Goal: Task Accomplishment & Management: Use online tool/utility

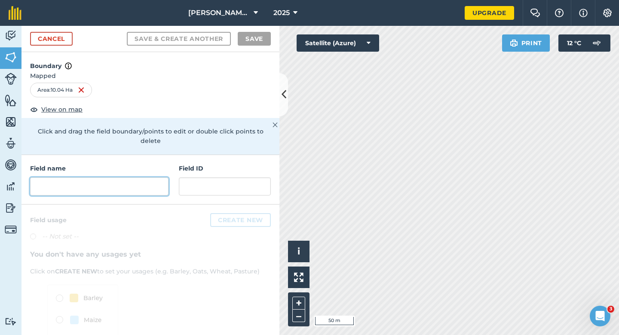
click at [158, 177] on input "text" at bounding box center [99, 186] width 138 height 18
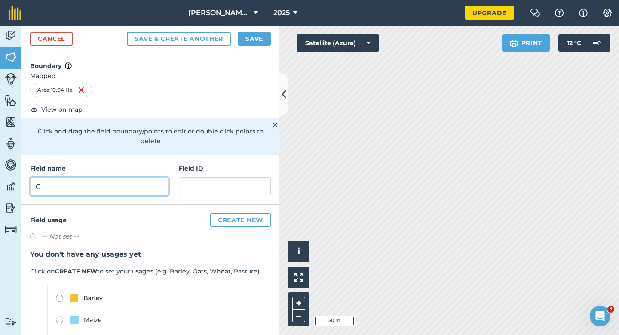
type input "G"
click at [256, 35] on button "Save" at bounding box center [254, 39] width 33 height 14
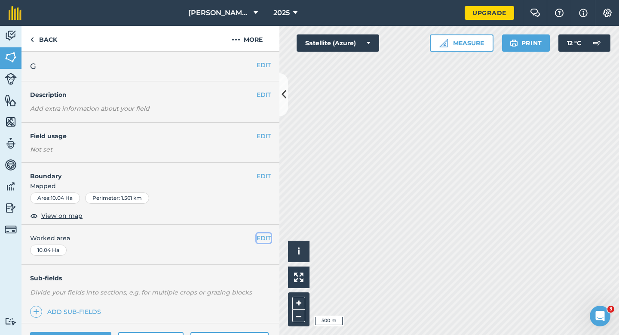
click at [263, 242] on button "EDIT" at bounding box center [264, 237] width 14 height 9
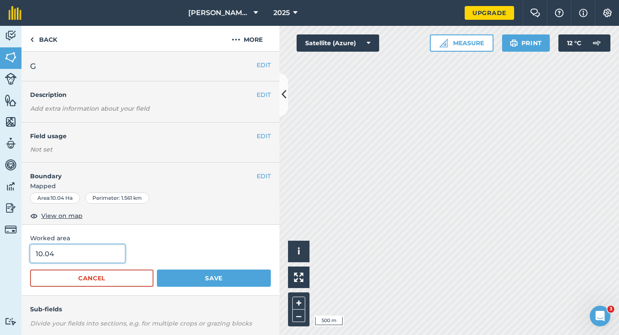
click at [75, 261] on input "10.04" at bounding box center [77, 253] width 95 height 18
click at [157, 269] on button "Save" at bounding box center [214, 277] width 114 height 17
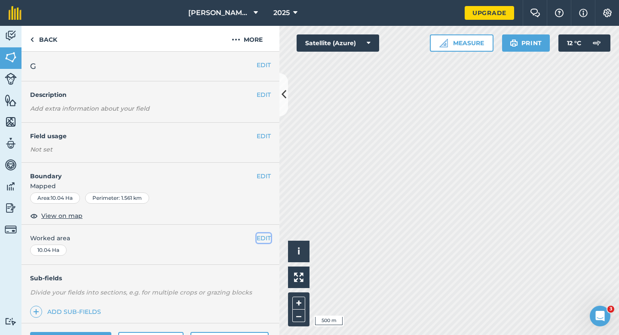
click at [268, 237] on button "EDIT" at bounding box center [264, 237] width 14 height 9
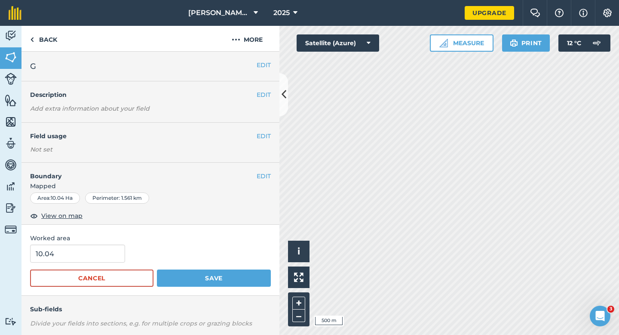
click at [130, 249] on div "10.04" at bounding box center [150, 253] width 241 height 18
type input "10"
click at [95, 249] on input "10" at bounding box center [77, 253] width 95 height 18
click at [157, 269] on button "Save" at bounding box center [214, 277] width 114 height 17
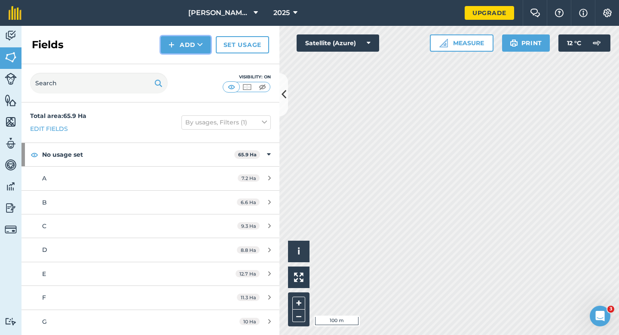
click at [191, 50] on button "Add" at bounding box center [186, 44] width 50 height 17
click at [193, 55] on link "Draw" at bounding box center [185, 64] width 47 height 19
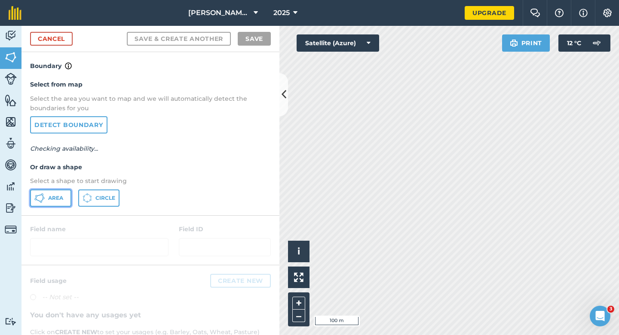
click at [63, 190] on button "Area" at bounding box center [50, 197] width 41 height 17
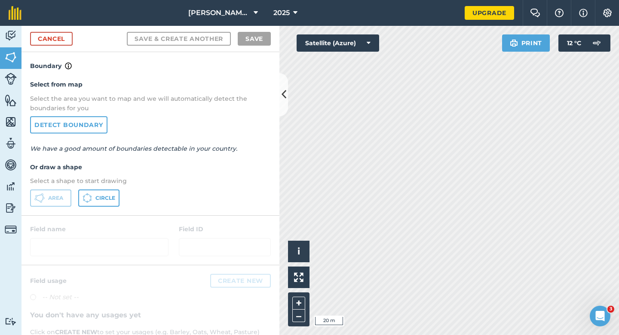
click at [57, 31] on div "Cancel Save & Create Another Save" at bounding box center [151, 39] width 258 height 26
click at [77, 31] on div "Cancel Save & Create Another Save" at bounding box center [151, 39] width 258 height 26
click at [63, 37] on link "Cancel" at bounding box center [51, 39] width 43 height 14
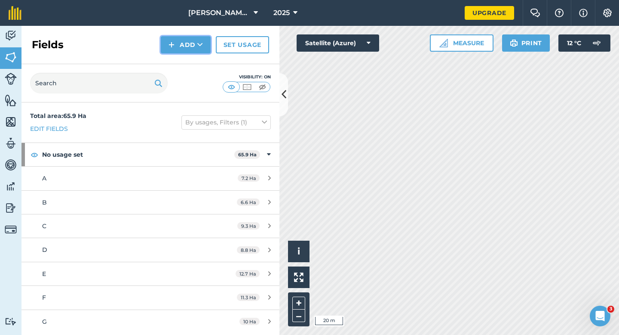
click at [184, 39] on button "Add" at bounding box center [186, 44] width 50 height 17
click at [190, 59] on link "Draw" at bounding box center [185, 64] width 47 height 19
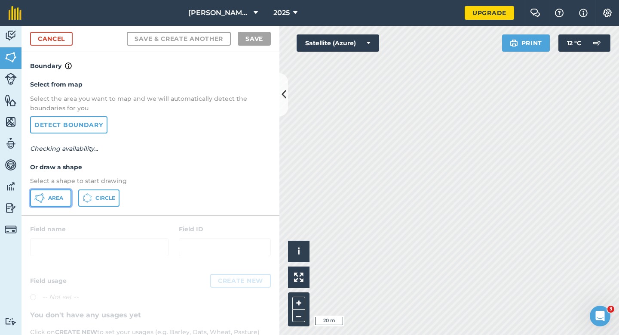
click at [52, 202] on button "Area" at bounding box center [50, 197] width 41 height 17
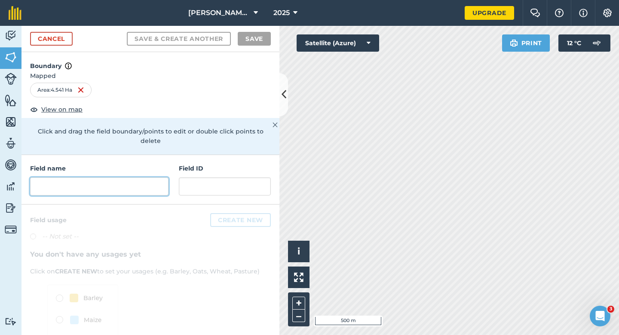
click at [84, 177] on input "text" at bounding box center [99, 186] width 138 height 18
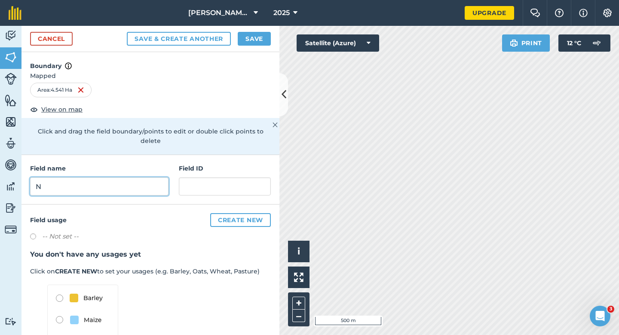
type input "N"
click at [233, 40] on div "Save & Create Another Save" at bounding box center [199, 39] width 144 height 14
click at [243, 40] on button "Save" at bounding box center [254, 39] width 33 height 14
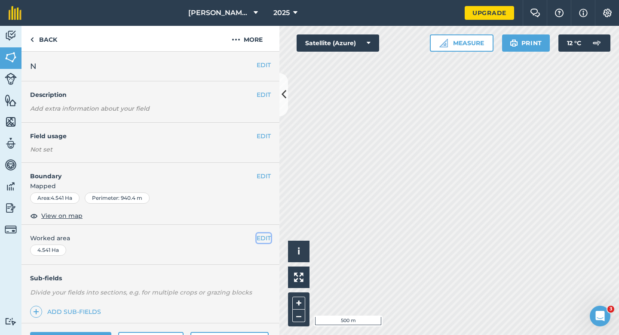
click at [264, 238] on button "EDIT" at bounding box center [264, 237] width 14 height 9
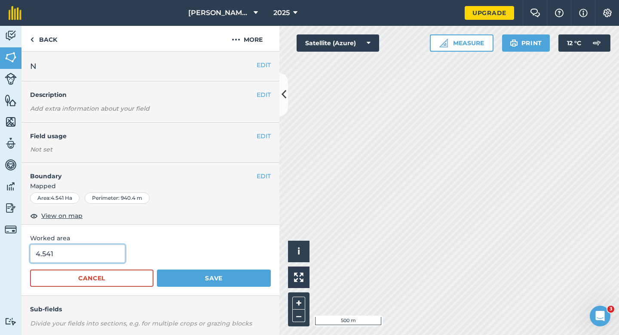
click at [114, 249] on input "4.541" at bounding box center [77, 253] width 95 height 18
type input "4.5"
click at [157, 269] on button "Save" at bounding box center [214, 277] width 114 height 17
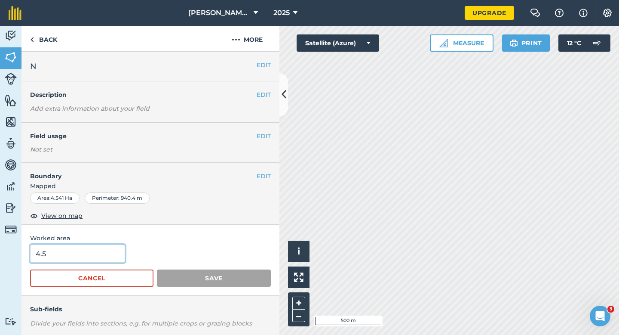
scroll to position [3, 0]
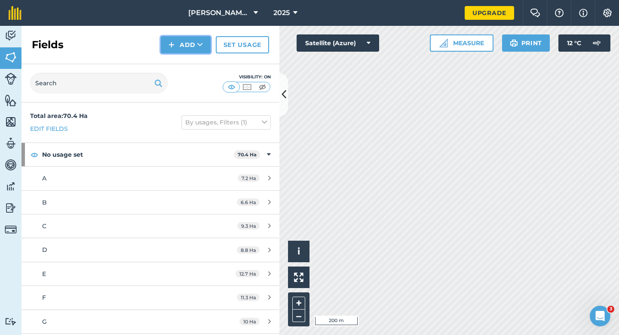
click at [176, 50] on button "Add" at bounding box center [186, 44] width 50 height 17
click at [176, 59] on link "Draw" at bounding box center [185, 64] width 47 height 19
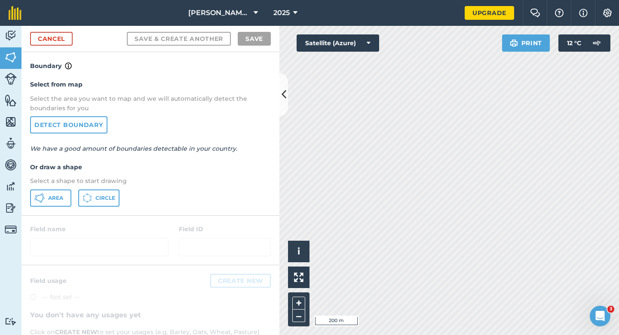
click at [63, 187] on div "Select from map Select the area you want to map and we will automatically detec…" at bounding box center [151, 143] width 258 height 144
click at [56, 198] on span "Area" at bounding box center [55, 197] width 15 height 7
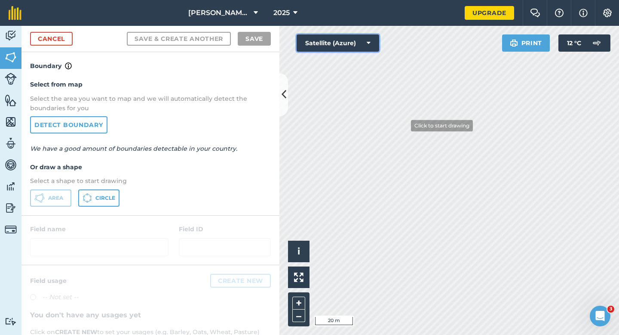
click at [426, 176] on div "Click to start drawing i © 2025 TomTom, Microsoft 20 m + – Satellite (Azure) Pr…" at bounding box center [450, 180] width 340 height 309
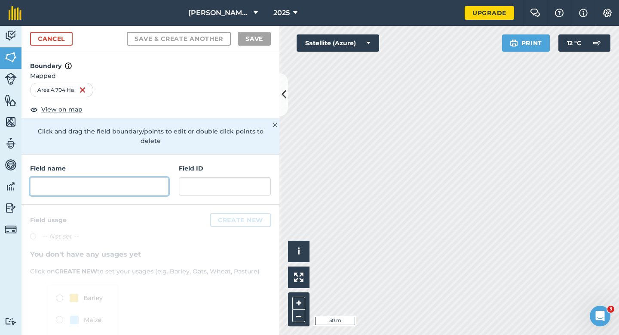
click at [162, 177] on input "text" at bounding box center [99, 186] width 138 height 18
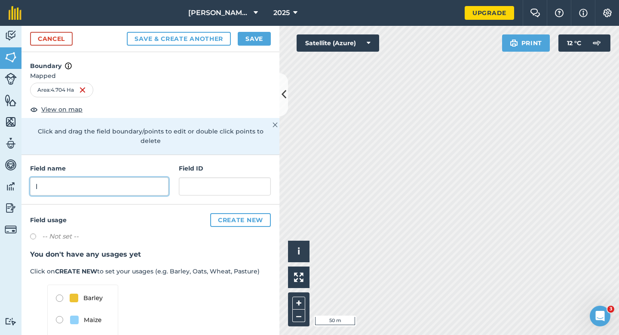
type input "l"
click at [257, 37] on button "Save" at bounding box center [254, 39] width 33 height 14
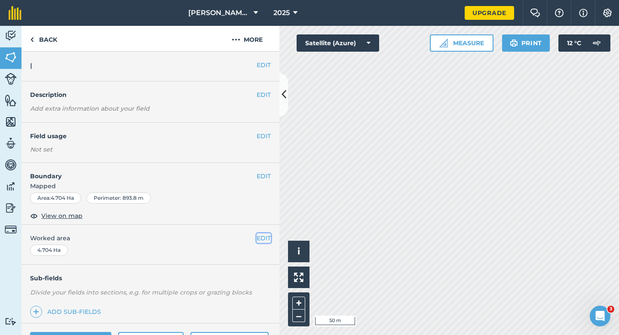
click at [261, 235] on button "EDIT" at bounding box center [264, 237] width 14 height 9
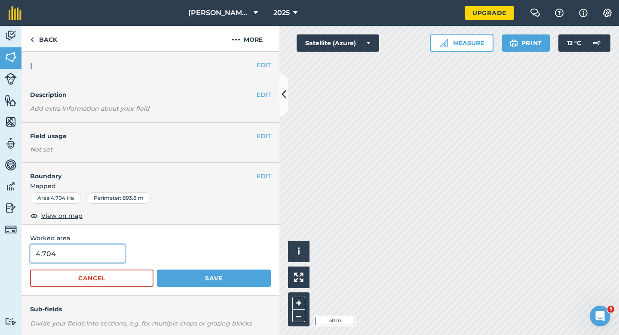
click at [113, 254] on input "4.704" at bounding box center [77, 253] width 95 height 18
type input "4.7"
click at [157, 269] on button "Save" at bounding box center [214, 277] width 114 height 17
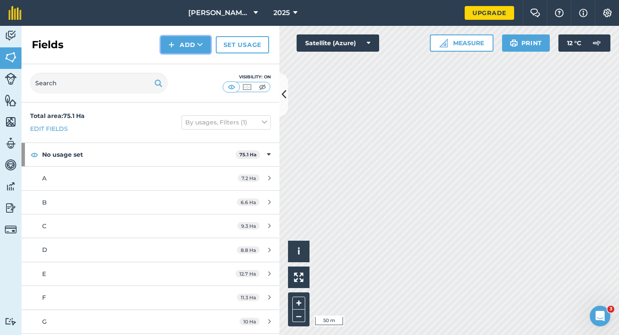
click at [171, 47] on img at bounding box center [172, 45] width 6 height 10
click at [176, 61] on link "Draw" at bounding box center [185, 64] width 47 height 19
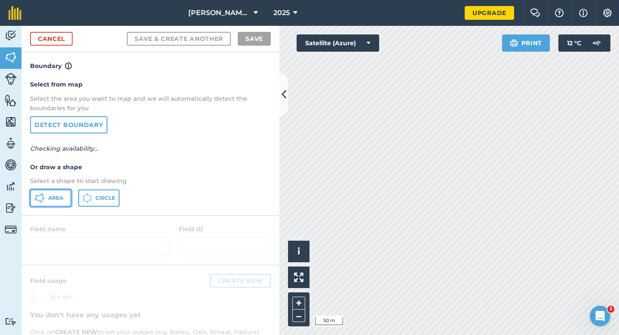
click at [52, 198] on span "Area" at bounding box center [55, 197] width 15 height 7
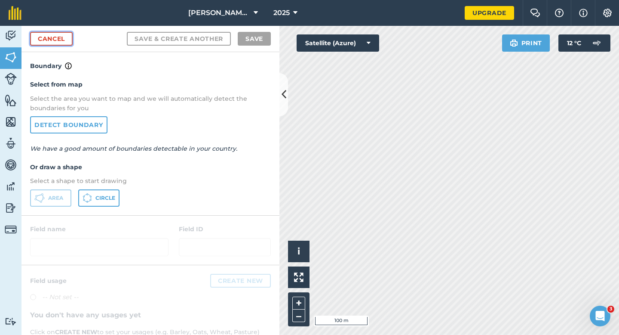
click at [69, 40] on link "Cancel" at bounding box center [51, 39] width 43 height 14
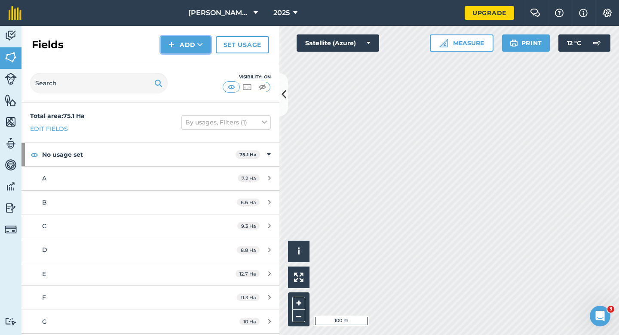
click at [170, 42] on img at bounding box center [172, 45] width 6 height 10
click at [174, 58] on link "Draw" at bounding box center [185, 64] width 47 height 19
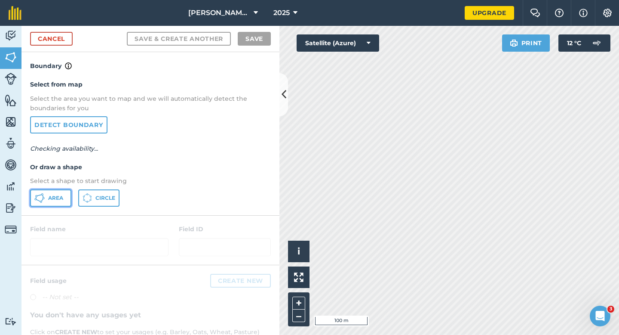
click at [46, 197] on button "Area" at bounding box center [50, 197] width 41 height 17
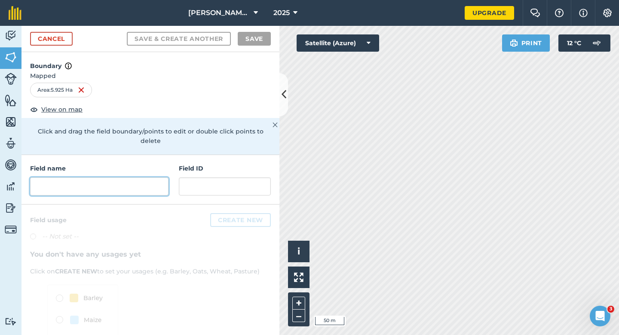
click at [150, 177] on input "text" at bounding box center [99, 186] width 138 height 18
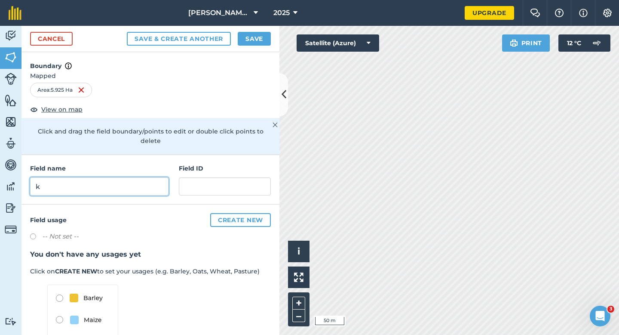
type input "k"
click at [244, 38] on button "Save" at bounding box center [254, 39] width 33 height 14
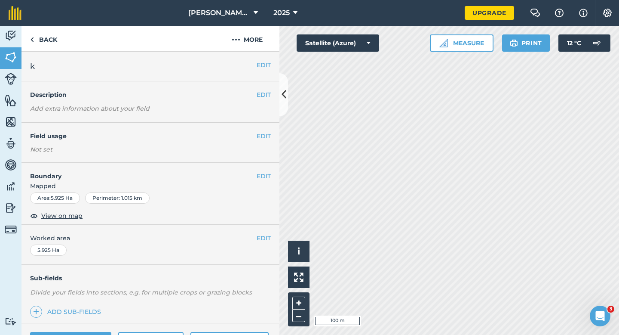
click at [256, 58] on div "EDIT k" at bounding box center [151, 67] width 258 height 30
click at [259, 59] on div "EDIT k" at bounding box center [151, 67] width 258 height 30
click at [259, 62] on button "EDIT" at bounding box center [264, 64] width 14 height 9
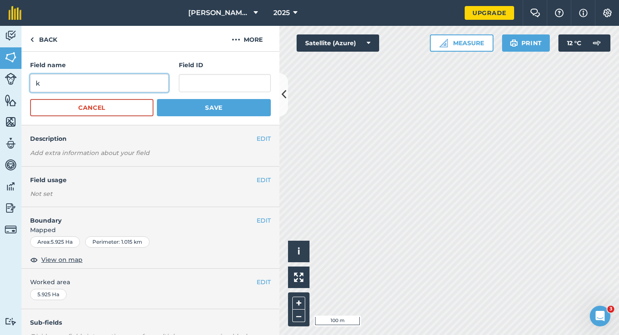
click at [153, 78] on input "k" at bounding box center [99, 83] width 138 height 18
click at [165, 83] on input "k" at bounding box center [99, 83] width 138 height 18
type input "K"
click at [157, 99] on button "Save" at bounding box center [214, 107] width 114 height 17
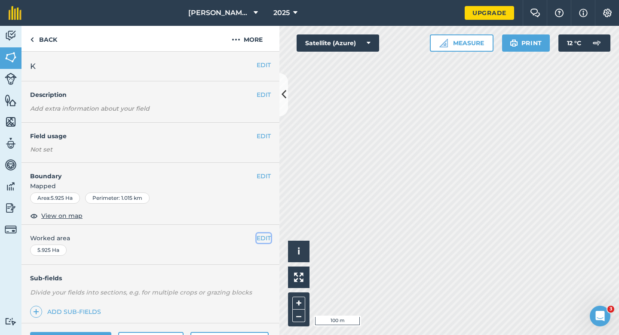
click at [265, 240] on button "EDIT" at bounding box center [264, 237] width 14 height 9
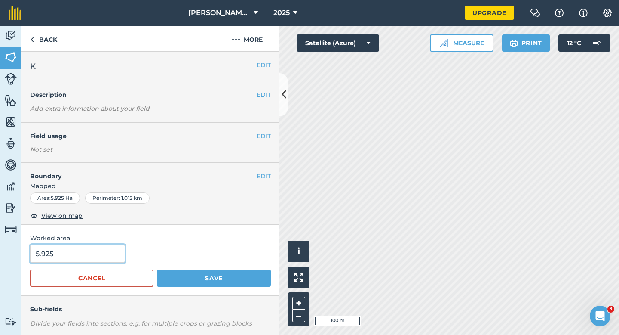
click at [95, 261] on input "5.925" at bounding box center [77, 253] width 95 height 18
type input "6"
click at [157, 269] on button "Save" at bounding box center [214, 277] width 114 height 17
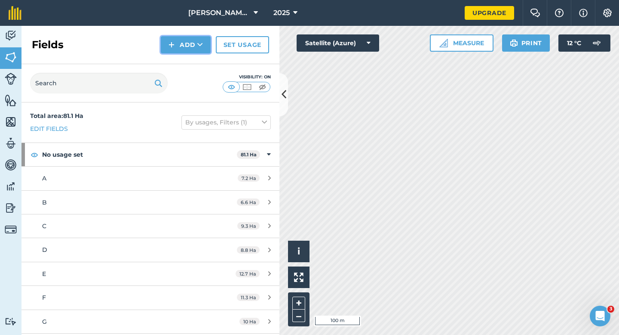
click at [192, 52] on button "Add" at bounding box center [186, 44] width 50 height 17
click at [192, 59] on link "Draw" at bounding box center [185, 64] width 47 height 19
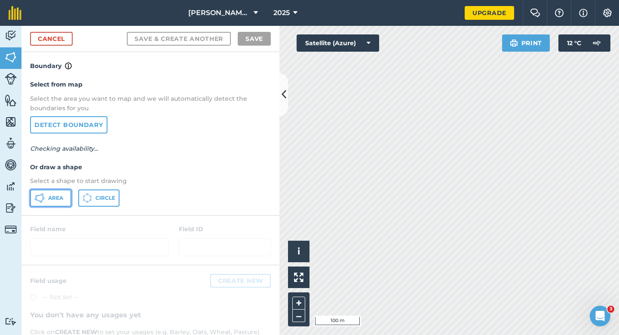
click at [53, 203] on button "Area" at bounding box center [50, 197] width 41 height 17
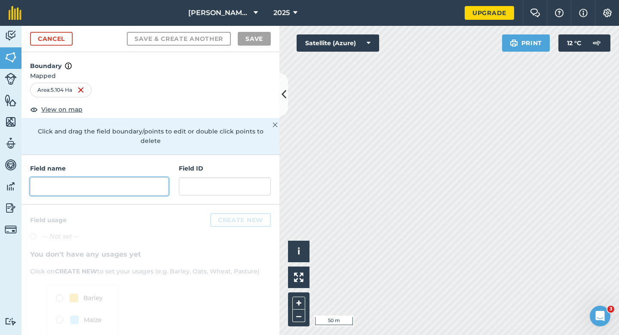
click at [103, 183] on input "text" at bounding box center [99, 186] width 138 height 18
type input "K"
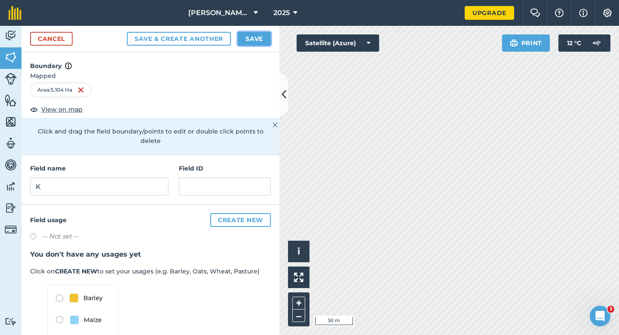
click at [261, 44] on button "Save" at bounding box center [254, 39] width 33 height 14
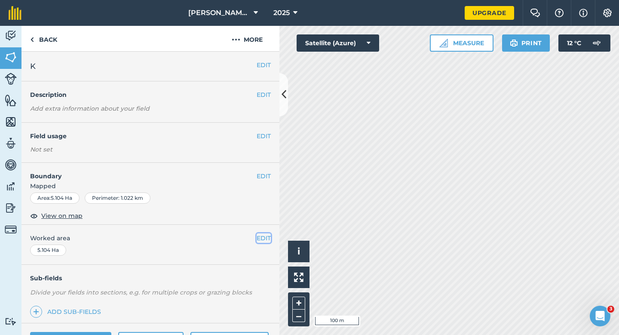
click at [269, 240] on button "EDIT" at bounding box center [264, 237] width 14 height 9
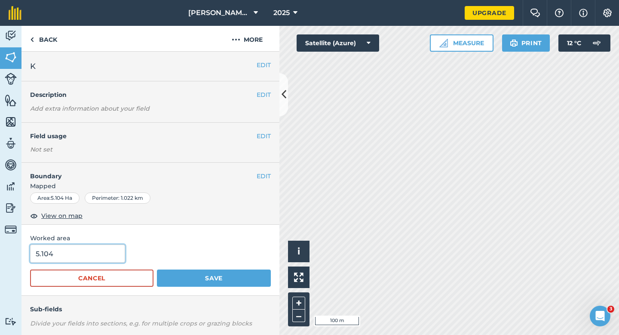
click at [74, 260] on input "5.104" at bounding box center [77, 253] width 95 height 18
type input "5.104"
click at [157, 269] on button "Save" at bounding box center [214, 277] width 114 height 17
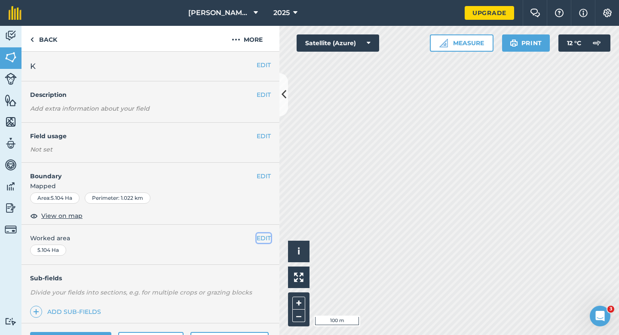
click at [261, 235] on button "EDIT" at bounding box center [264, 237] width 14 height 9
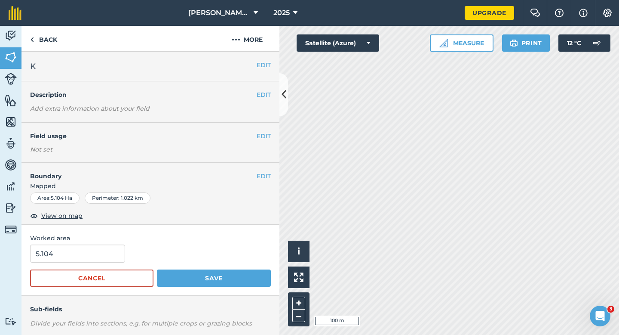
click at [89, 262] on form "5.104 Cancel Save" at bounding box center [150, 265] width 241 height 42
click at [89, 257] on input "5.10" at bounding box center [77, 253] width 95 height 18
type input "5.1"
click at [157, 269] on button "Save" at bounding box center [214, 277] width 114 height 17
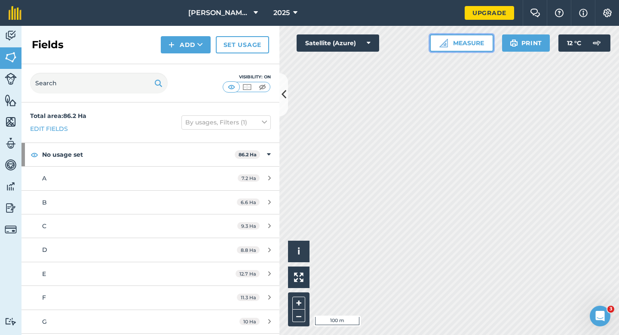
click at [456, 45] on button "Measure" at bounding box center [462, 42] width 64 height 17
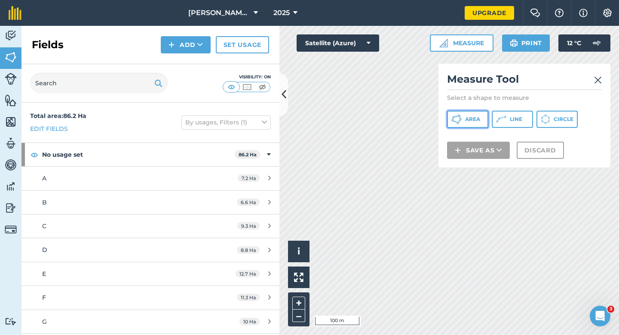
click at [452, 116] on icon at bounding box center [457, 119] width 10 height 10
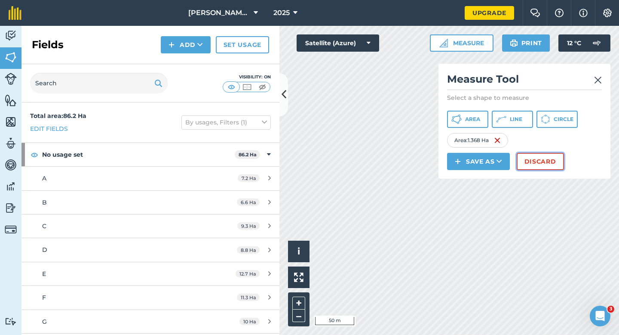
click at [531, 156] on button "Discard" at bounding box center [540, 161] width 47 height 17
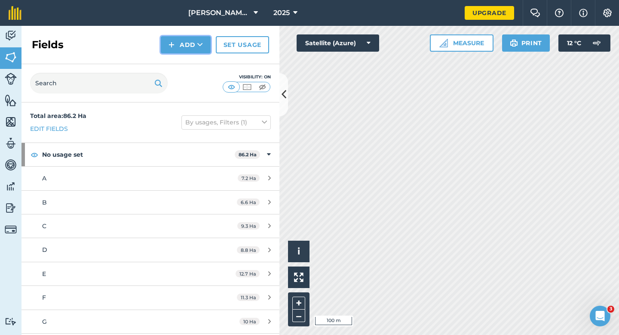
click at [181, 46] on button "Add" at bounding box center [186, 44] width 50 height 17
click at [181, 65] on link "Draw" at bounding box center [185, 64] width 47 height 19
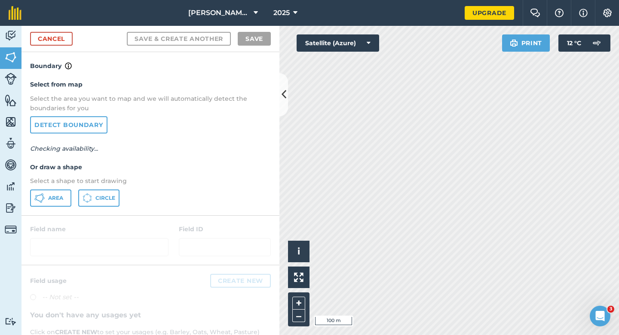
click at [73, 197] on div "Area Circle" at bounding box center [150, 197] width 241 height 17
click at [64, 197] on button "Area" at bounding box center [50, 197] width 41 height 17
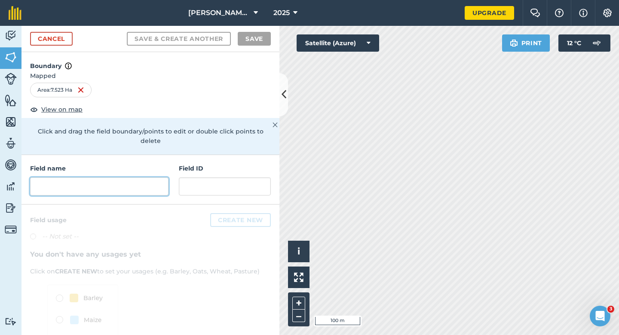
click at [123, 183] on input "text" at bounding box center [99, 186] width 138 height 18
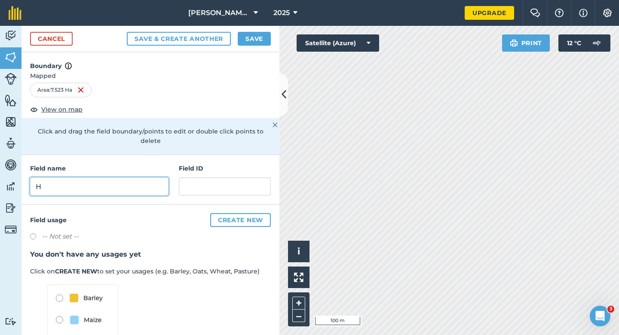
type input "H"
click at [252, 40] on button "Save" at bounding box center [254, 39] width 33 height 14
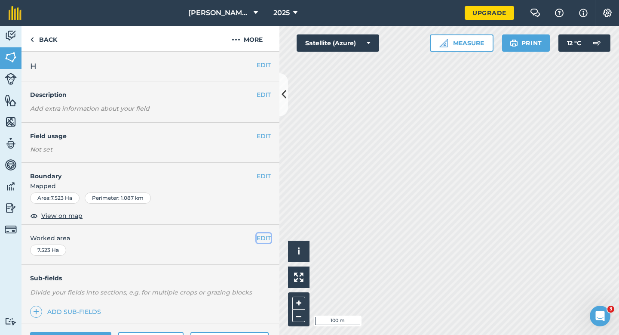
click at [264, 237] on button "EDIT" at bounding box center [264, 237] width 14 height 9
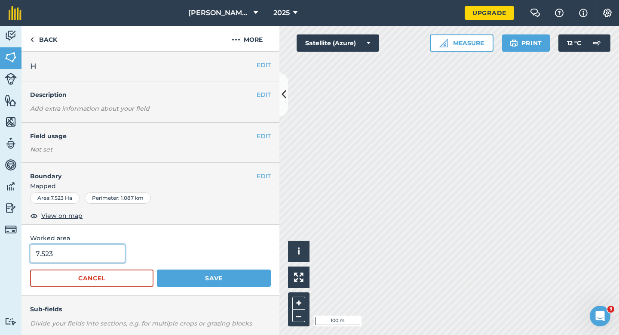
click at [62, 261] on input "7.523" at bounding box center [77, 253] width 95 height 18
type input "7.5"
click at [157, 269] on button "Save" at bounding box center [214, 277] width 114 height 17
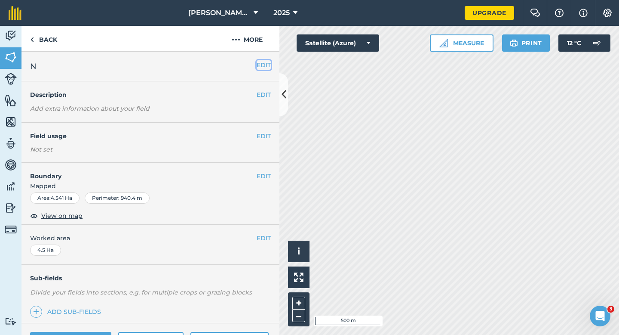
click at [262, 61] on button "EDIT" at bounding box center [264, 64] width 14 height 9
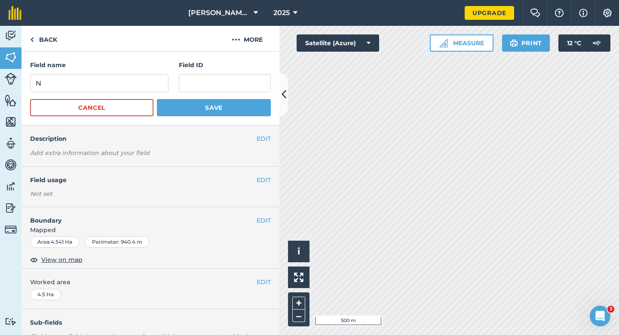
click at [148, 93] on form "Field name N Field ID Cancel Save" at bounding box center [150, 88] width 241 height 56
click at [148, 70] on div "Field name N" at bounding box center [99, 76] width 138 height 32
click at [148, 78] on input "N" at bounding box center [99, 83] width 138 height 18
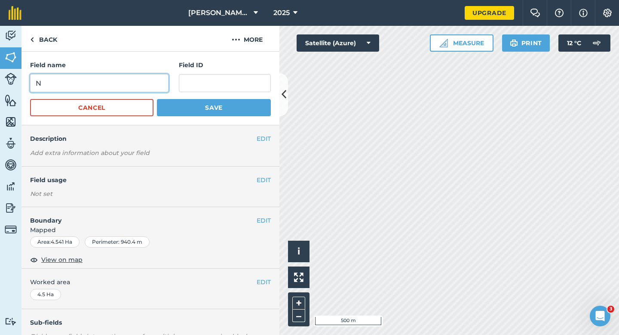
type input "JN"
click at [148, 78] on input "JN" at bounding box center [99, 83] width 138 height 18
type input "J"
click at [157, 99] on button "Save" at bounding box center [214, 107] width 114 height 17
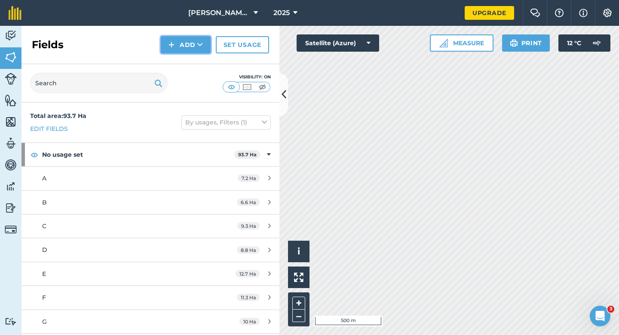
click at [165, 37] on button "Add" at bounding box center [186, 44] width 50 height 17
click at [180, 54] on ul "Draw Import" at bounding box center [186, 73] width 48 height 39
click at [180, 47] on button "Add" at bounding box center [186, 44] width 50 height 17
click at [180, 61] on link "Draw" at bounding box center [185, 64] width 47 height 19
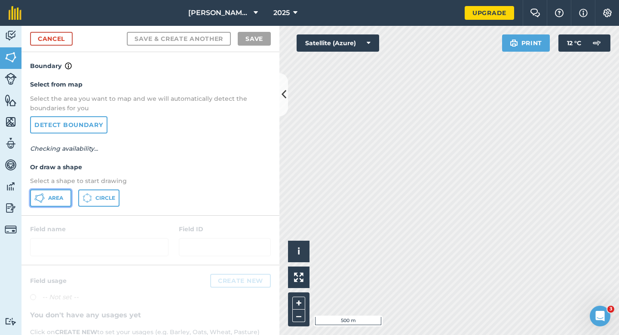
click at [62, 196] on span "Area" at bounding box center [55, 197] width 15 height 7
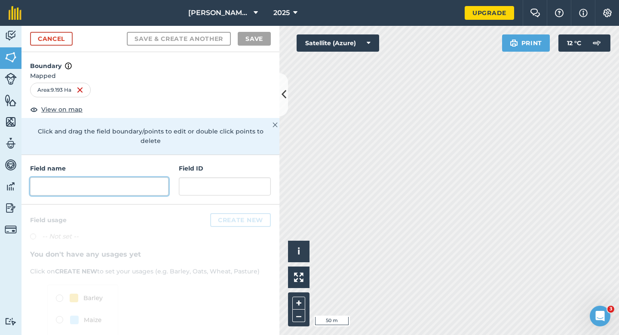
click at [144, 177] on input "text" at bounding box center [99, 186] width 138 height 18
type input ","
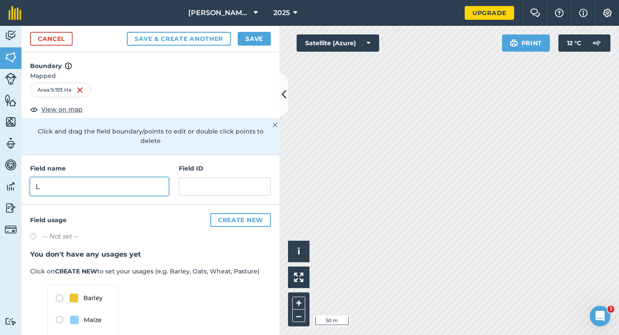
type input "L"
click at [249, 32] on button "Save" at bounding box center [254, 39] width 33 height 14
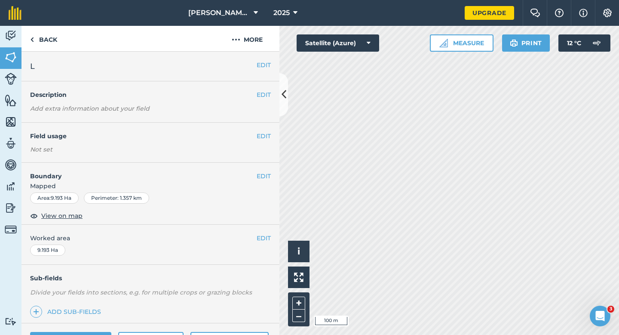
click at [258, 233] on div "EDIT Worked area 9.193 Ha" at bounding box center [151, 244] width 258 height 40
click at [259, 234] on button "EDIT" at bounding box center [264, 237] width 14 height 9
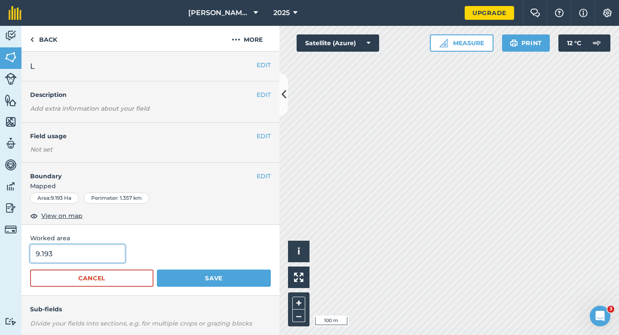
click at [73, 250] on input "9.193" at bounding box center [77, 253] width 95 height 18
type input "9.2"
click at [157, 269] on button "Save" at bounding box center [214, 277] width 114 height 17
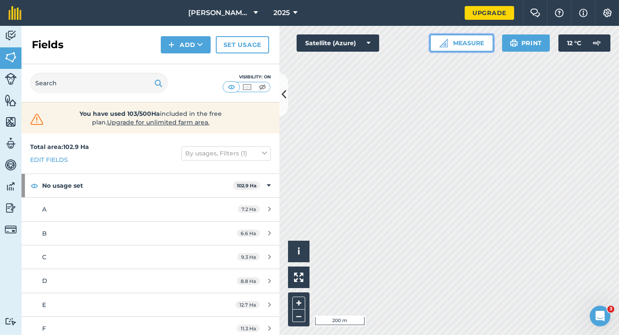
click at [461, 44] on button "Measure" at bounding box center [462, 42] width 64 height 17
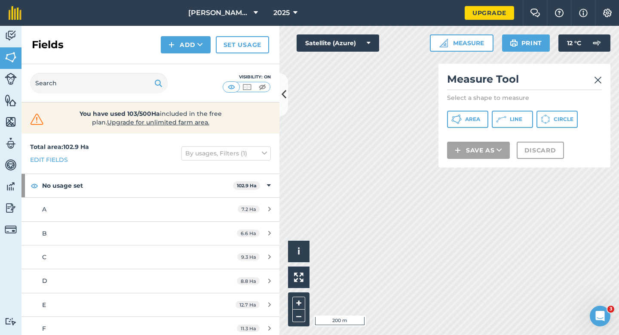
click at [466, 132] on div "Measure Tool Select a shape to measure Area Line Circle Save as Discard" at bounding box center [525, 116] width 172 height 104
click at [466, 131] on div "Measure Tool Select a shape to measure Area Line Circle Save as Discard" at bounding box center [525, 116] width 172 height 104
click at [466, 126] on button "Area" at bounding box center [467, 119] width 41 height 17
click at [466, 125] on button "Area" at bounding box center [467, 119] width 41 height 17
click at [436, 283] on div "Click to start drawing i © 2025 TomTom, Microsoft 200 m + – Satellite (Azure) M…" at bounding box center [450, 180] width 340 height 309
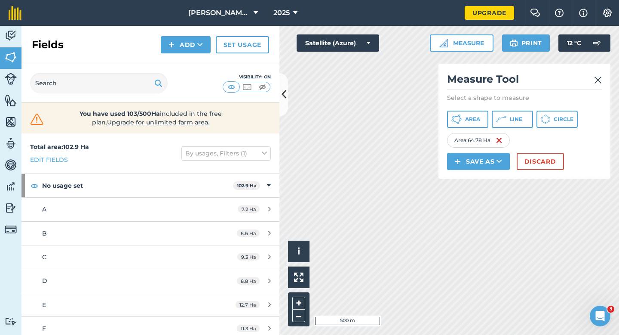
drag, startPoint x: 307, startPoint y: 284, endPoint x: 496, endPoint y: 102, distance: 262.8
click at [496, 102] on div "Click to start drawing i © 2025 TomTom, Microsoft 500 m + – Satellite (Azure) M…" at bounding box center [450, 180] width 340 height 309
click at [538, 157] on button "Discard" at bounding box center [540, 161] width 47 height 17
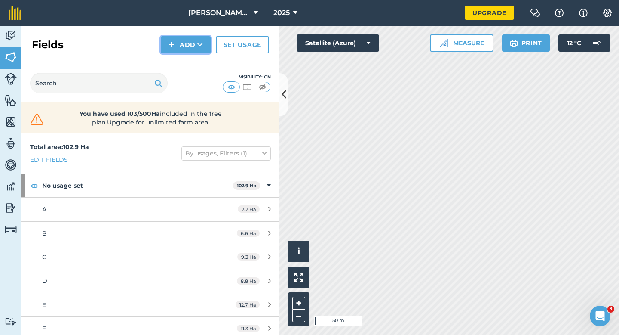
click at [193, 48] on button "Add" at bounding box center [186, 44] width 50 height 17
click at [193, 56] on link "Draw" at bounding box center [185, 64] width 47 height 19
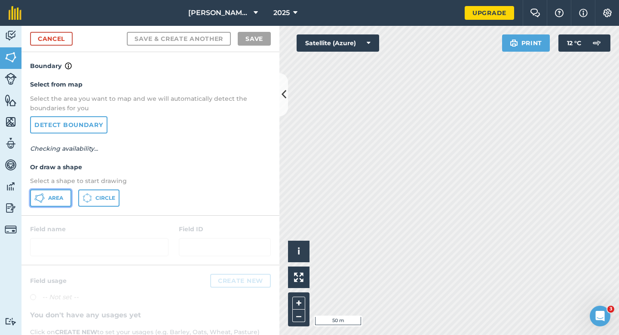
click at [64, 200] on button "Area" at bounding box center [50, 197] width 41 height 17
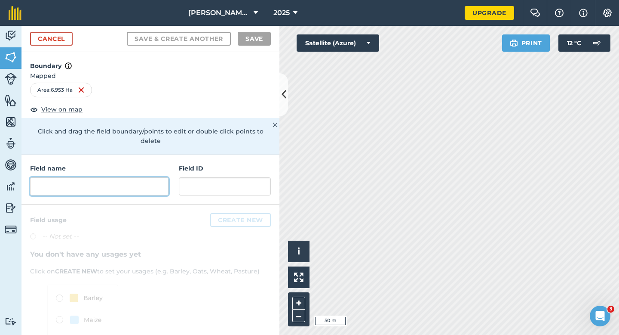
click at [158, 177] on input "text" at bounding box center [99, 186] width 138 height 18
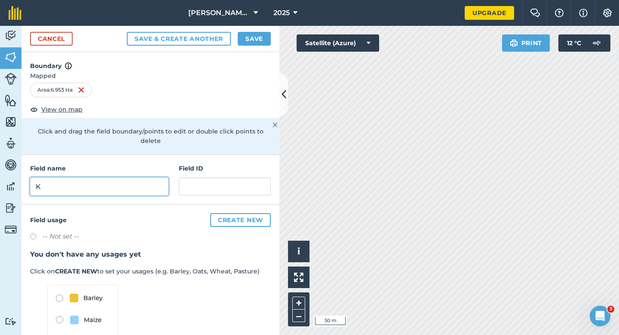
type input "K"
click at [267, 34] on button "Save" at bounding box center [254, 39] width 33 height 14
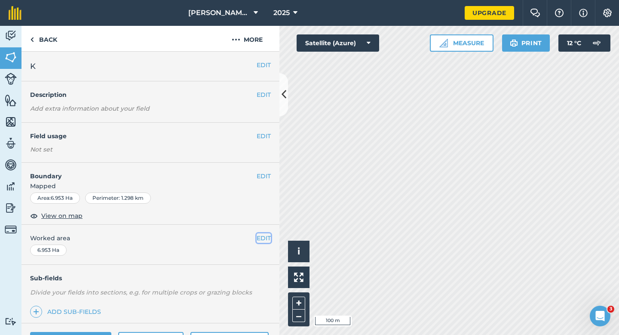
click at [258, 237] on button "EDIT" at bounding box center [264, 237] width 14 height 9
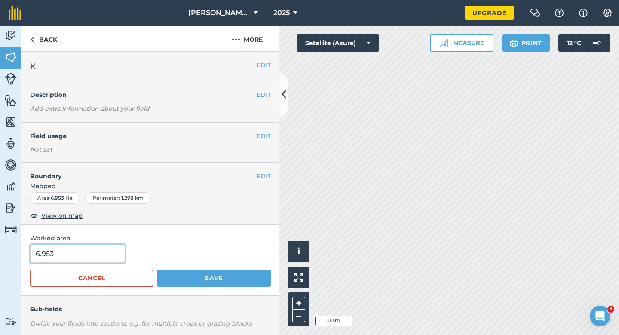
click at [113, 257] on input "6.953" at bounding box center [77, 253] width 95 height 18
type input "7"
click at [157, 269] on button "Save" at bounding box center [214, 277] width 114 height 17
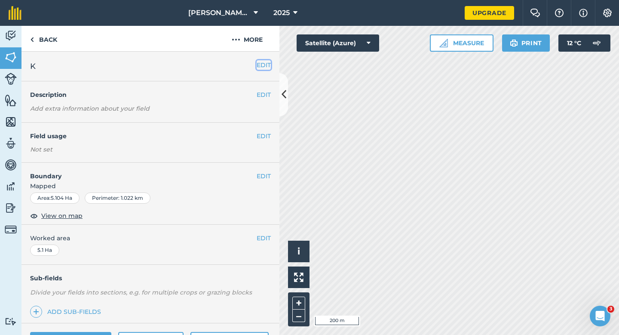
click at [265, 65] on button "EDIT" at bounding box center [264, 64] width 14 height 9
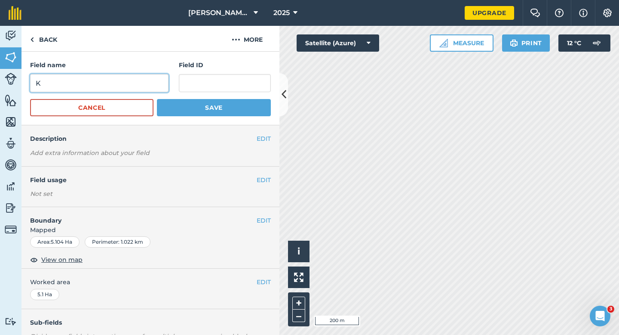
click at [157, 76] on input "K" at bounding box center [99, 83] width 138 height 18
type input "M"
click at [157, 99] on button "Save" at bounding box center [214, 107] width 114 height 17
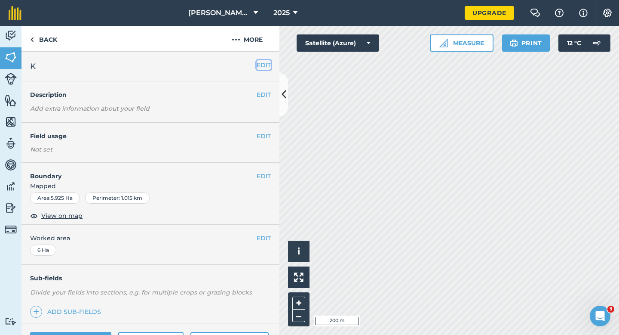
click at [261, 64] on button "EDIT" at bounding box center [264, 64] width 14 height 9
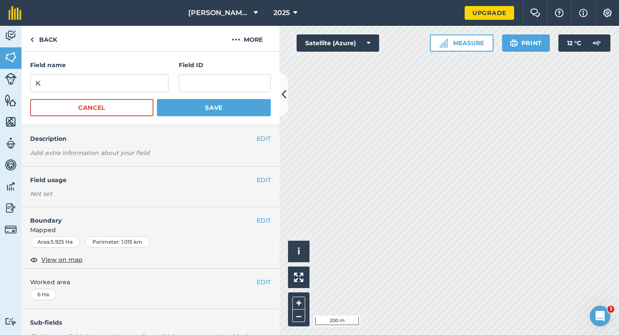
click at [178, 84] on div "Field name K Field ID" at bounding box center [150, 76] width 241 height 32
click at [154, 84] on input "K" at bounding box center [99, 83] width 138 height 18
click at [154, 84] on input "N" at bounding box center [99, 83] width 138 height 18
type input "N"
click at [157, 99] on button "Save" at bounding box center [214, 107] width 114 height 17
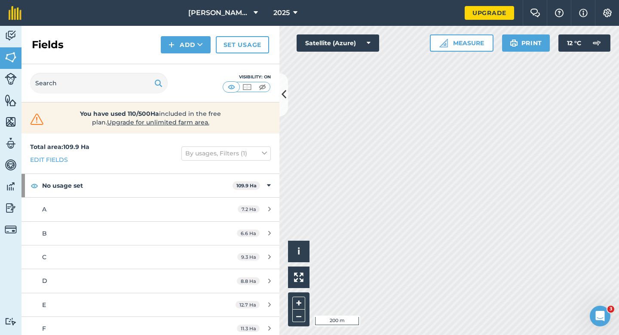
click at [203, 55] on div "Fields Add Set usage" at bounding box center [151, 45] width 258 height 38
click at [198, 51] on button "Add" at bounding box center [186, 44] width 50 height 17
click at [198, 59] on link "Draw" at bounding box center [185, 64] width 47 height 19
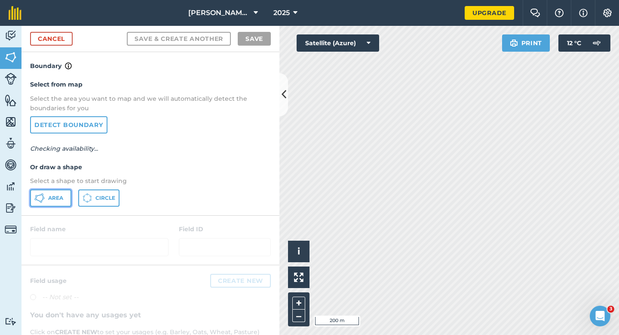
click at [38, 205] on button "Area" at bounding box center [50, 197] width 41 height 17
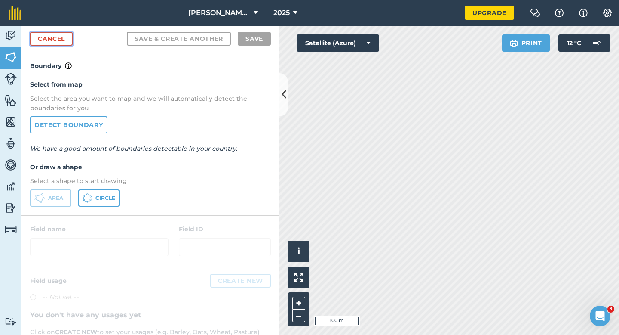
click at [58, 36] on link "Cancel" at bounding box center [51, 39] width 43 height 14
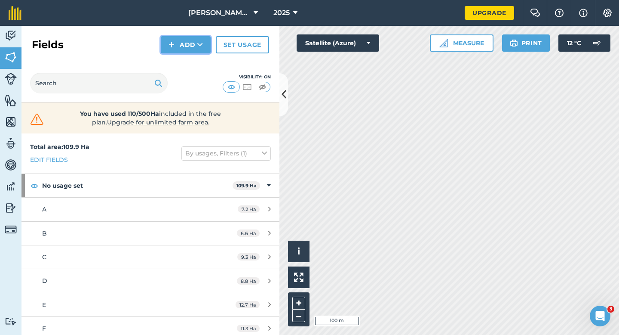
click at [175, 48] on button "Add" at bounding box center [186, 44] width 50 height 17
click at [175, 57] on link "Draw" at bounding box center [185, 64] width 47 height 19
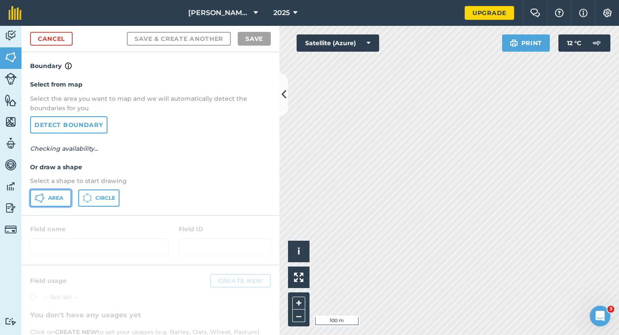
click at [57, 197] on span "Area" at bounding box center [55, 197] width 15 height 7
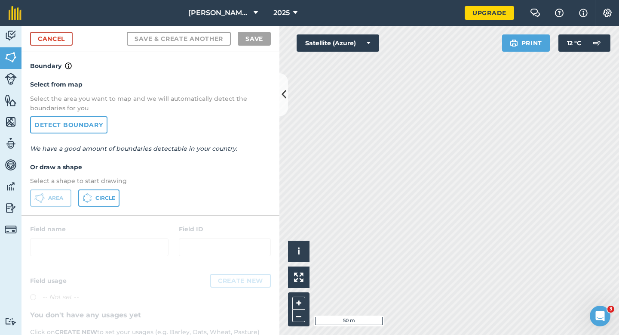
click at [336, 14] on nav "[PERSON_NAME] & Sons 2025" at bounding box center [247, 13] width 435 height 26
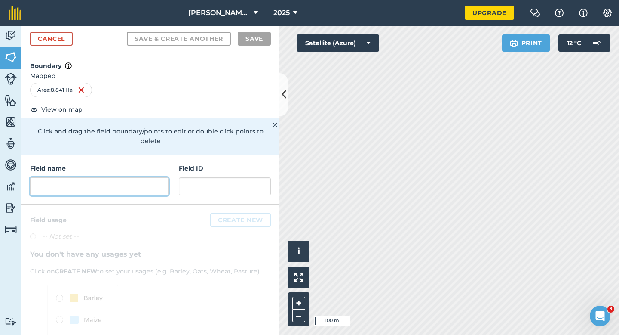
click at [122, 183] on input "text" at bounding box center [99, 186] width 138 height 18
type input "N"
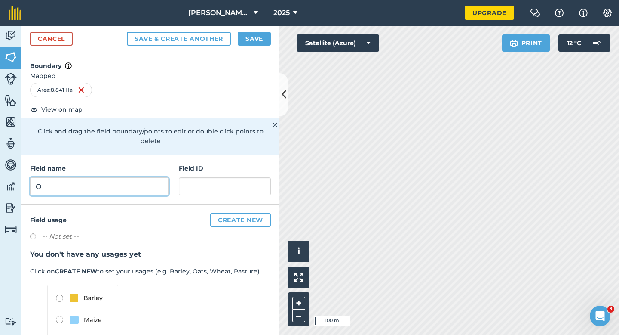
type input "O"
click at [249, 41] on button "Save" at bounding box center [254, 39] width 33 height 14
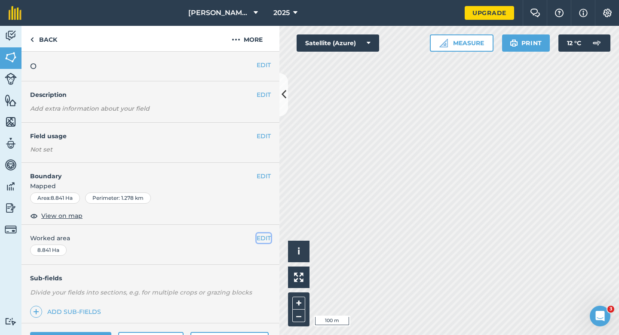
click at [264, 234] on button "EDIT" at bounding box center [264, 237] width 14 height 9
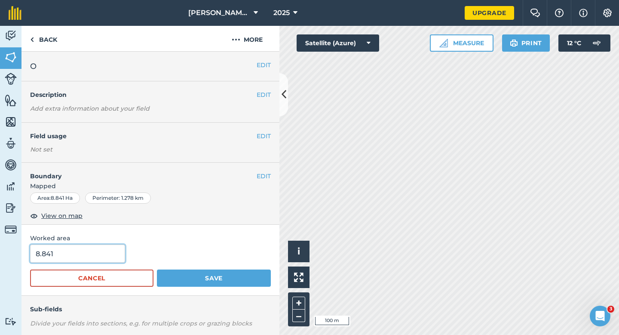
click at [107, 255] on input "8.841" at bounding box center [77, 253] width 95 height 18
type input "8.8"
click at [157, 269] on button "Save" at bounding box center [214, 277] width 114 height 17
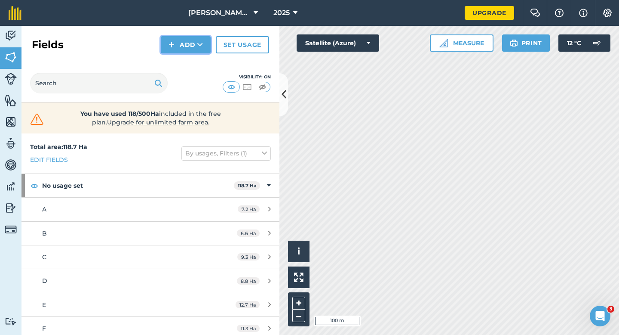
click at [169, 46] on button "Add" at bounding box center [186, 44] width 50 height 17
click at [173, 56] on link "Draw" at bounding box center [185, 64] width 47 height 19
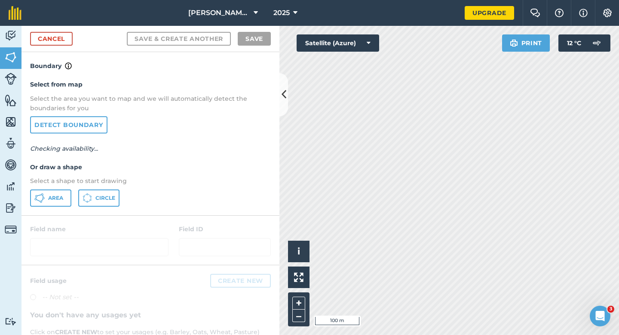
click at [47, 187] on div "Select from map Select the area you want to map and we will automatically detec…" at bounding box center [151, 143] width 258 height 144
click at [47, 191] on button "Area" at bounding box center [50, 197] width 41 height 17
click at [517, 20] on div "[PERSON_NAME] & Sons 2025 Upgrade Farm Chat Help Info Settings Map printing is …" at bounding box center [309, 167] width 619 height 335
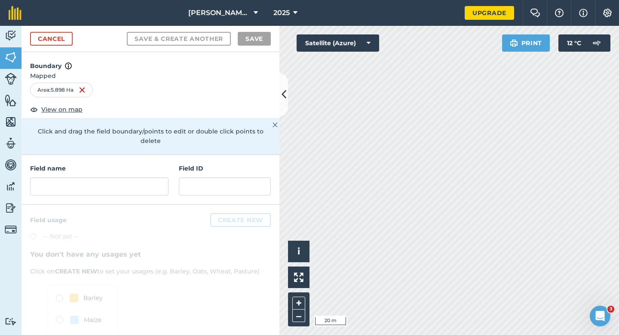
click at [117, 187] on div "Field name Field ID" at bounding box center [151, 179] width 258 height 49
click at [117, 183] on input "text" at bounding box center [99, 186] width 138 height 18
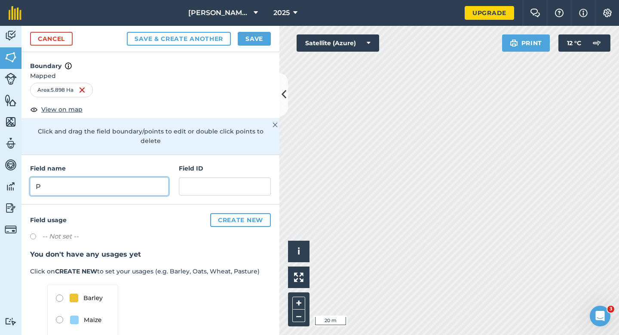
type input "P"
click at [267, 42] on button "Save" at bounding box center [254, 39] width 33 height 14
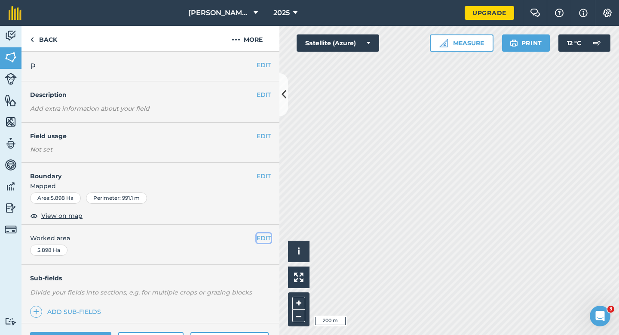
click at [265, 234] on button "EDIT" at bounding box center [264, 237] width 14 height 9
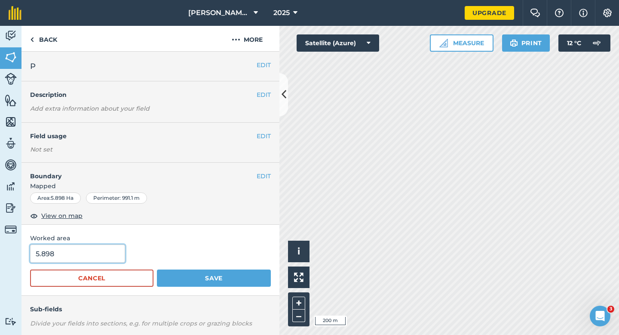
type input "6"
click at [87, 246] on input "6" at bounding box center [77, 253] width 95 height 18
click at [157, 269] on button "Save" at bounding box center [214, 277] width 114 height 17
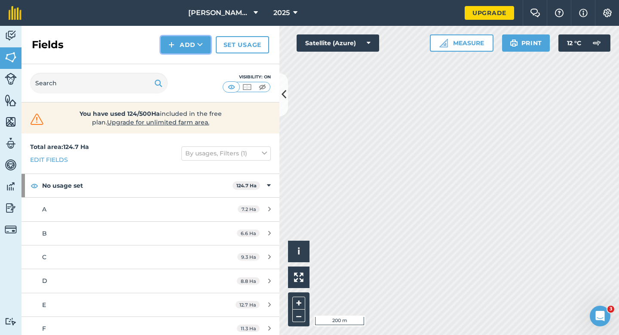
click at [181, 44] on button "Add" at bounding box center [186, 44] width 50 height 17
click at [184, 60] on link "Draw" at bounding box center [185, 64] width 47 height 19
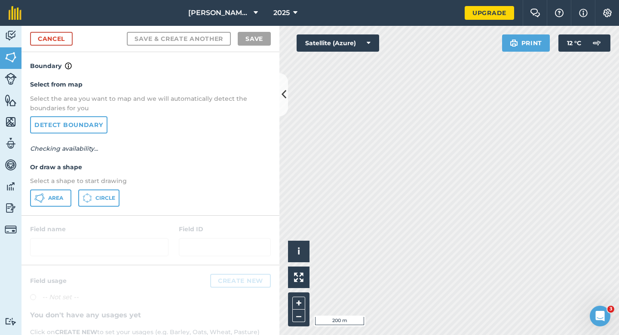
click at [72, 190] on div "Area Circle" at bounding box center [150, 197] width 241 height 17
click at [65, 190] on button "Area" at bounding box center [50, 197] width 41 height 17
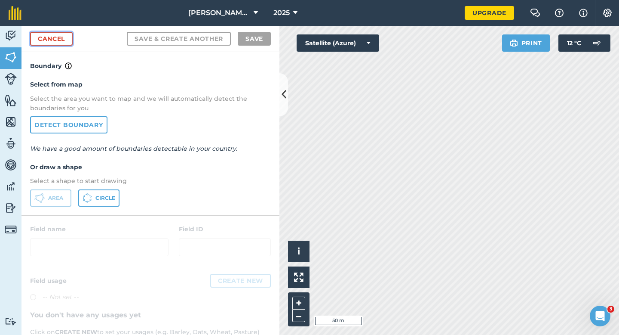
click at [57, 40] on link "Cancel" at bounding box center [51, 39] width 43 height 14
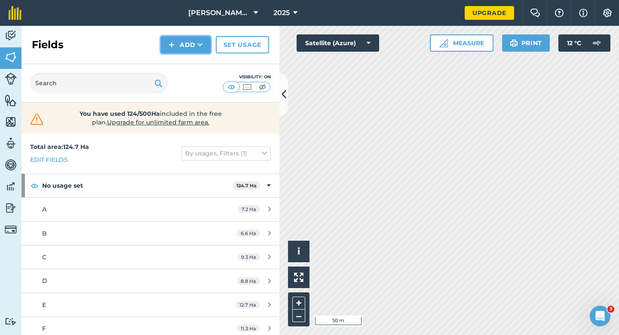
click at [194, 44] on button "Add" at bounding box center [186, 44] width 50 height 17
click at [194, 66] on link "Draw" at bounding box center [185, 64] width 47 height 19
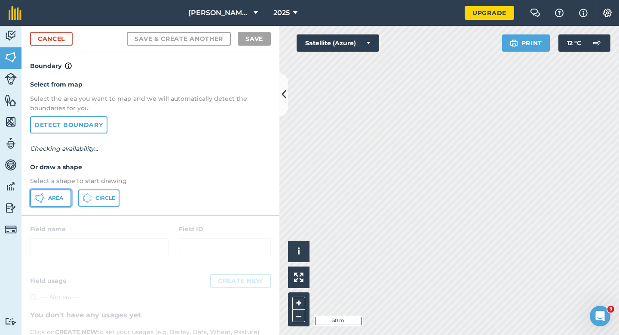
click at [47, 200] on button "Area" at bounding box center [50, 197] width 41 height 17
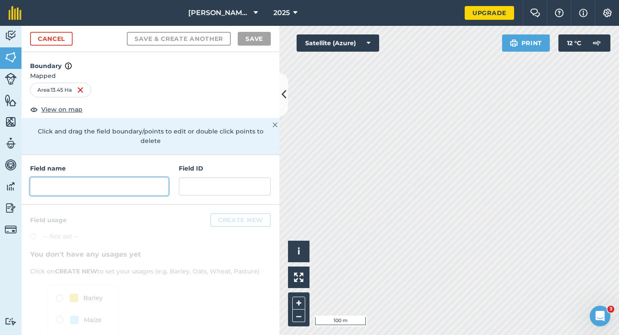
click at [163, 177] on input "text" at bounding box center [99, 186] width 138 height 18
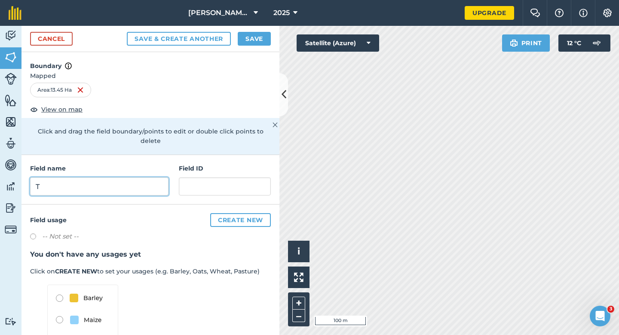
type input "T"
click at [255, 41] on button "Save" at bounding box center [254, 39] width 33 height 14
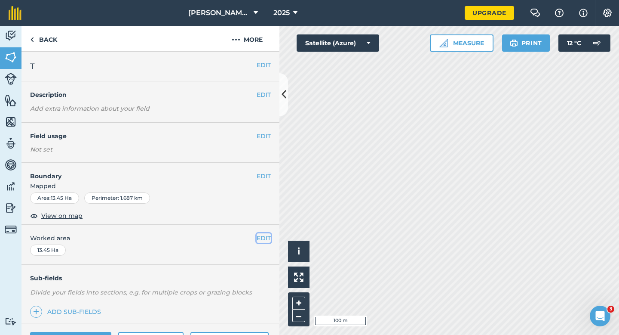
click at [259, 239] on button "EDIT" at bounding box center [264, 237] width 14 height 9
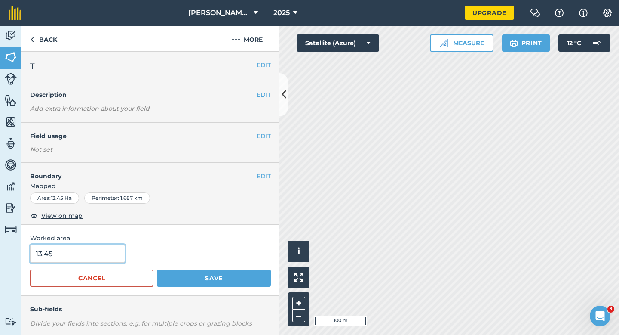
click at [113, 255] on input "13.45" at bounding box center [77, 253] width 95 height 18
type input "13.5"
click at [157, 269] on button "Save" at bounding box center [214, 277] width 114 height 17
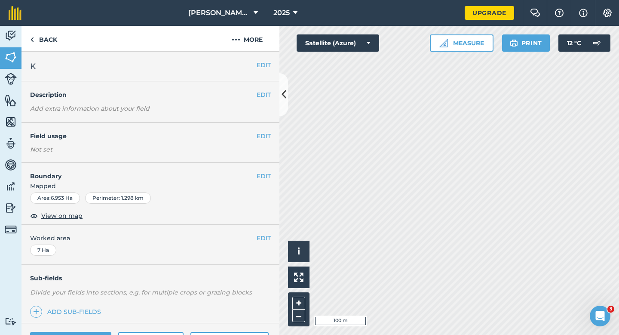
click at [255, 175] on h4 "Boundary" at bounding box center [139, 172] width 235 height 18
click at [262, 173] on button "EDIT" at bounding box center [264, 175] width 14 height 9
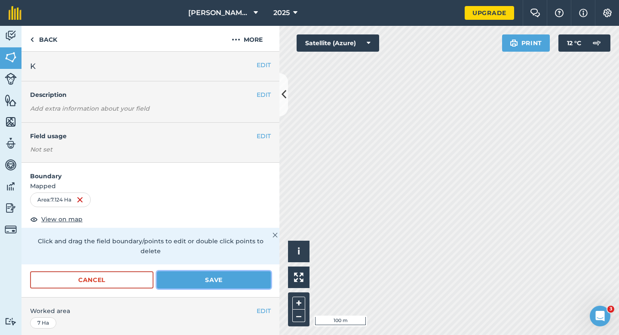
click at [242, 272] on button "Save" at bounding box center [214, 279] width 114 height 17
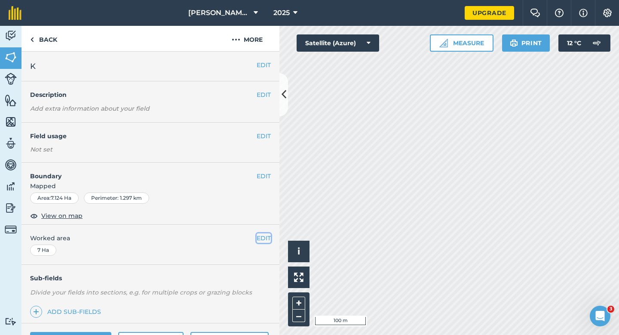
click at [267, 237] on button "EDIT" at bounding box center [264, 237] width 14 height 9
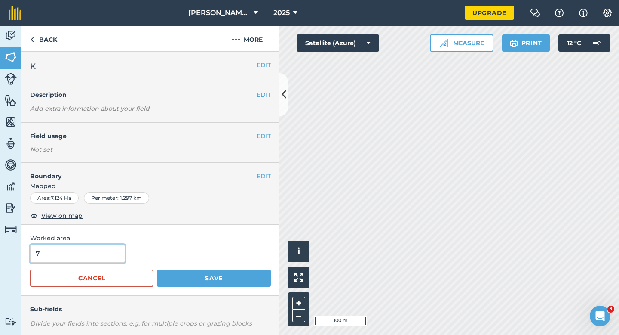
click at [61, 249] on input "7" at bounding box center [77, 253] width 95 height 18
type input "7.2"
click at [157, 269] on button "Save" at bounding box center [214, 277] width 114 height 17
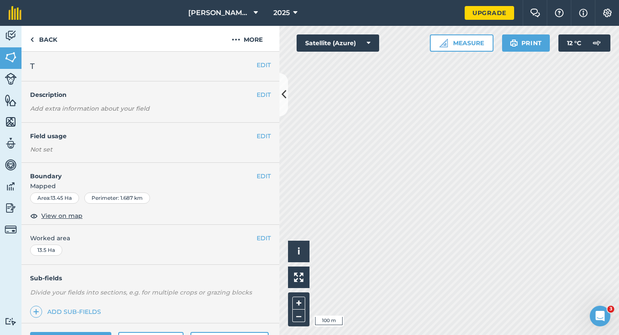
click at [264, 72] on div "EDIT T" at bounding box center [151, 67] width 258 height 30
click at [264, 67] on button "EDIT" at bounding box center [264, 64] width 14 height 9
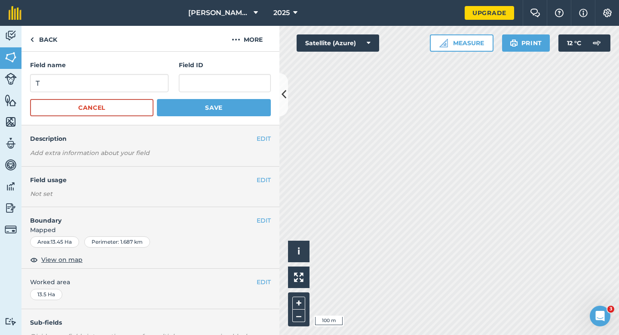
click at [138, 74] on div "Field name T" at bounding box center [99, 76] width 138 height 32
click at [138, 78] on input "T" at bounding box center [99, 83] width 138 height 18
type input "S"
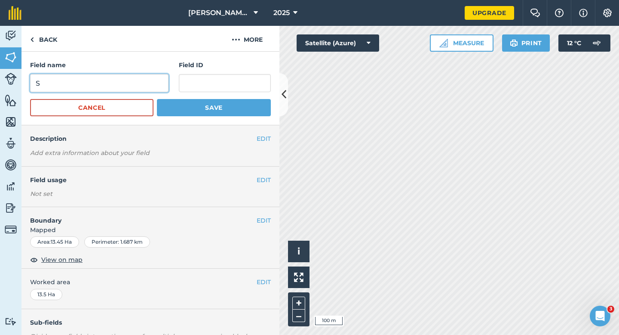
click at [157, 99] on button "Save" at bounding box center [214, 107] width 114 height 17
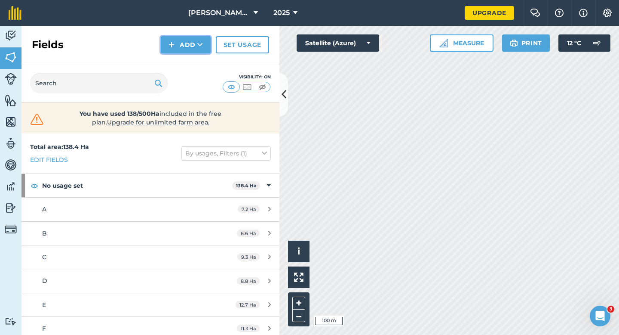
click at [177, 41] on button "Add" at bounding box center [186, 44] width 50 height 17
click at [177, 52] on button "Add Draw Import" at bounding box center [186, 44] width 50 height 17
click at [181, 54] on div "Fields Add Set usage" at bounding box center [151, 45] width 258 height 38
click at [181, 48] on button "Add" at bounding box center [186, 44] width 50 height 17
click at [181, 63] on link "Draw" at bounding box center [185, 64] width 47 height 19
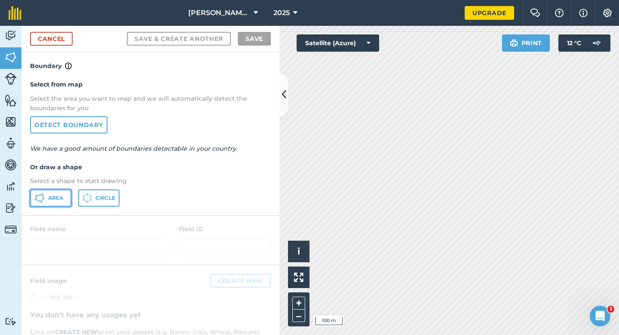
click at [35, 194] on icon at bounding box center [39, 198] width 10 height 10
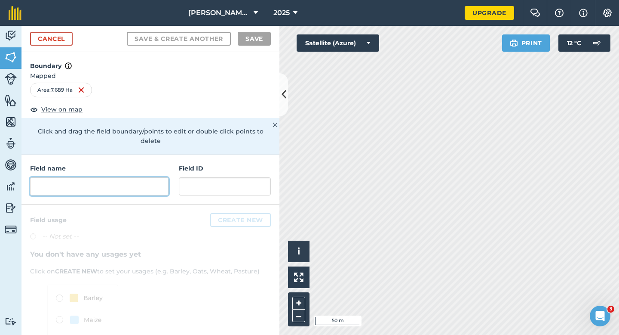
click at [155, 177] on input "text" at bounding box center [99, 186] width 138 height 18
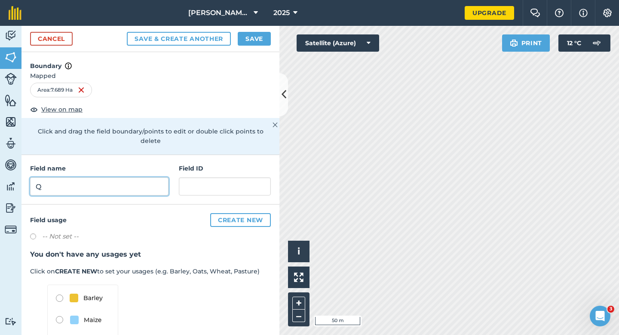
type input "Q"
click at [259, 40] on button "Save" at bounding box center [254, 39] width 33 height 14
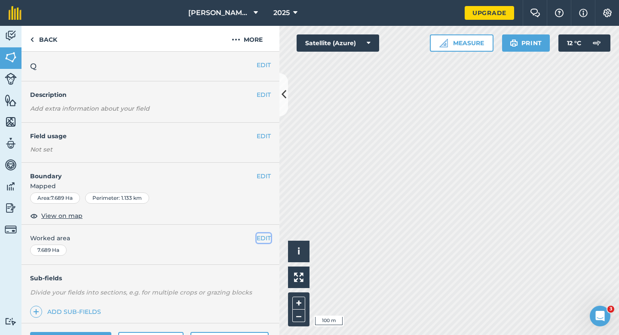
click at [261, 239] on button "EDIT" at bounding box center [264, 237] width 14 height 9
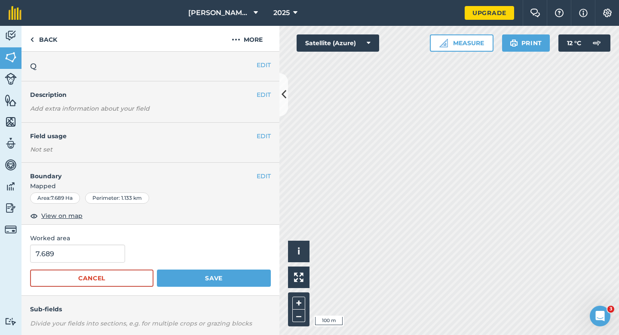
click at [108, 243] on div "Worked area 7.689 Cancel Save" at bounding box center [151, 259] width 258 height 71
click at [107, 256] on input "7.689" at bounding box center [77, 253] width 95 height 18
type input "7.7"
click at [157, 269] on button "Save" at bounding box center [214, 277] width 114 height 17
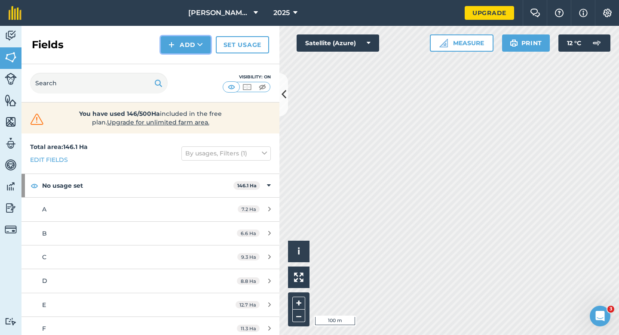
click at [179, 51] on button "Add" at bounding box center [186, 44] width 50 height 17
click at [180, 61] on link "Draw" at bounding box center [185, 64] width 47 height 19
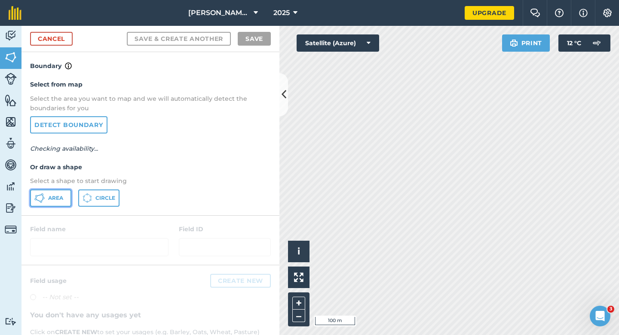
click at [45, 197] on button "Area" at bounding box center [50, 197] width 41 height 17
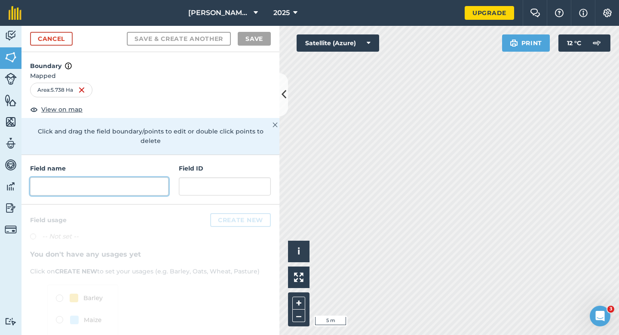
click at [106, 185] on input "text" at bounding box center [99, 186] width 138 height 18
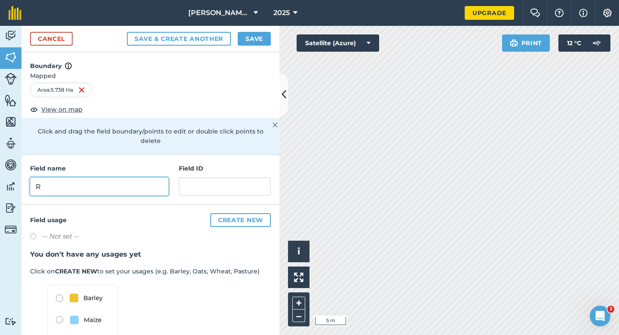
type input "R"
click at [256, 44] on button "Save" at bounding box center [254, 39] width 33 height 14
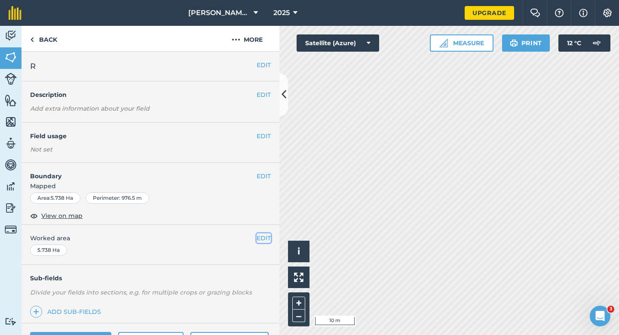
click at [259, 237] on button "EDIT" at bounding box center [264, 237] width 14 height 9
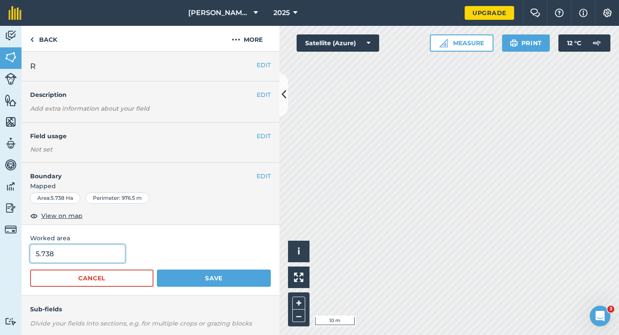
click at [76, 260] on input "5.738" at bounding box center [77, 253] width 95 height 18
type input "5.7"
click at [157, 269] on button "Save" at bounding box center [214, 277] width 114 height 17
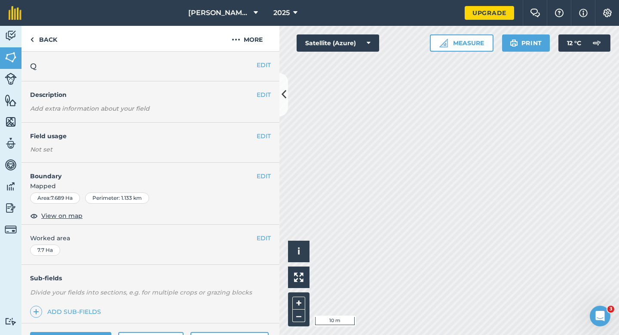
click at [260, 169] on div "EDIT Boundary Mapped Area : 7.689 Ha Perimeter : 1.133 km View on map" at bounding box center [151, 194] width 258 height 62
click at [260, 172] on button "EDIT" at bounding box center [264, 175] width 14 height 9
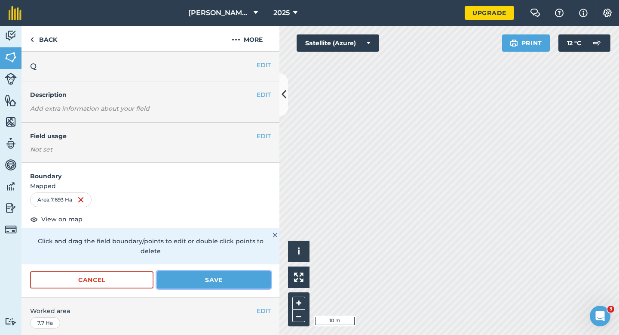
click at [226, 271] on button "Save" at bounding box center [214, 279] width 114 height 17
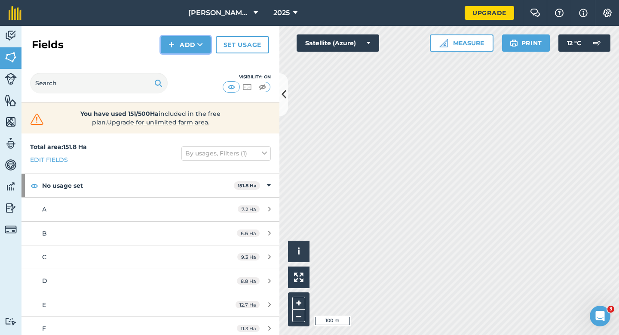
click at [186, 45] on button "Add" at bounding box center [186, 44] width 50 height 17
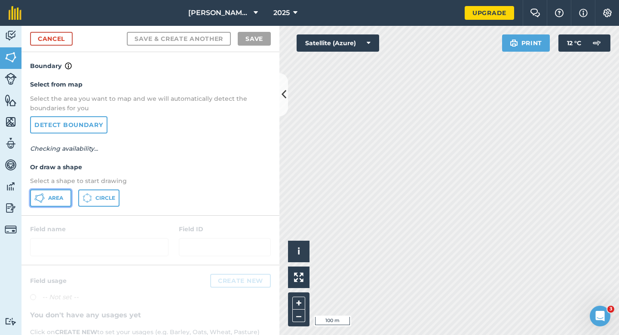
click at [47, 198] on button "Area" at bounding box center [50, 197] width 41 height 17
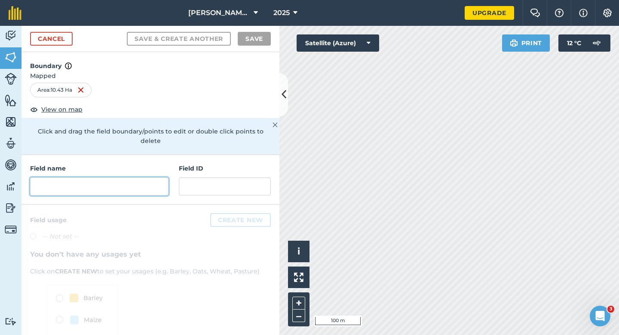
click at [143, 177] on input "text" at bounding box center [99, 186] width 138 height 18
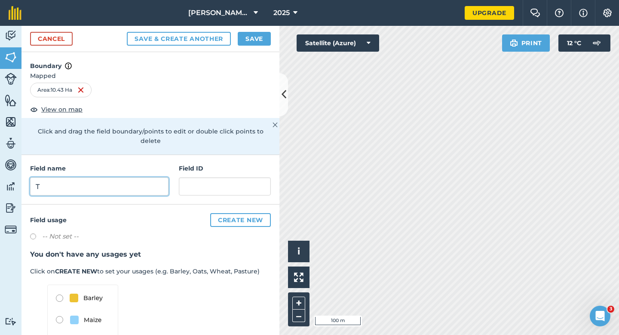
type input "T"
click at [256, 36] on button "Save" at bounding box center [254, 39] width 33 height 14
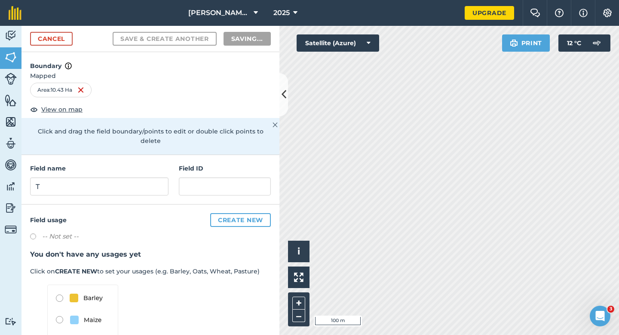
click at [267, 249] on h3 "You don't have any usages yet" at bounding box center [150, 254] width 241 height 11
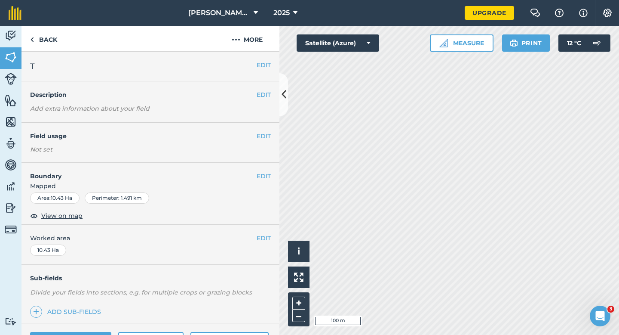
click at [267, 254] on div "EDIT Worked area 10.43 Ha" at bounding box center [151, 244] width 258 height 40
click at [267, 240] on button "EDIT" at bounding box center [264, 237] width 14 height 9
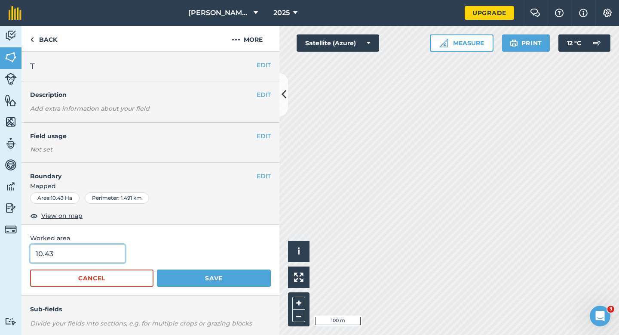
click at [119, 251] on input "10.43" at bounding box center [77, 253] width 95 height 18
type input "10.4"
click at [157, 269] on button "Save" at bounding box center [214, 277] width 114 height 17
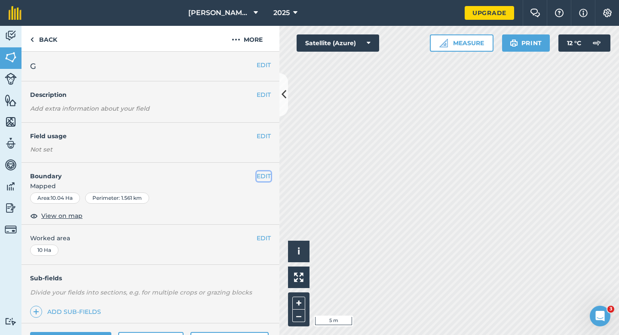
click at [267, 175] on button "EDIT" at bounding box center [264, 175] width 14 height 9
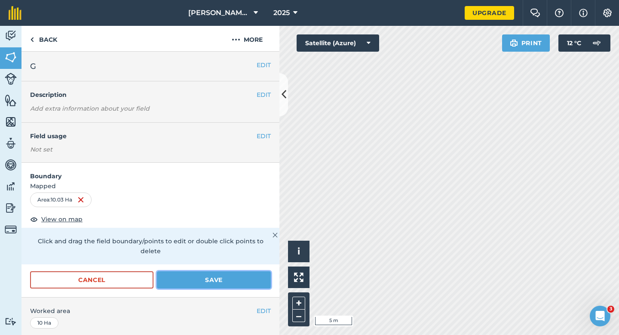
click at [259, 271] on button "Save" at bounding box center [214, 279] width 114 height 17
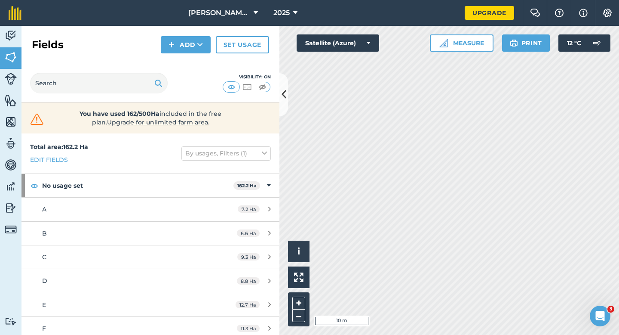
click at [393, 14] on div "[PERSON_NAME] & Sons 2025 Upgrade Farm Chat Help Info Settings Map printing is …" at bounding box center [309, 167] width 619 height 335
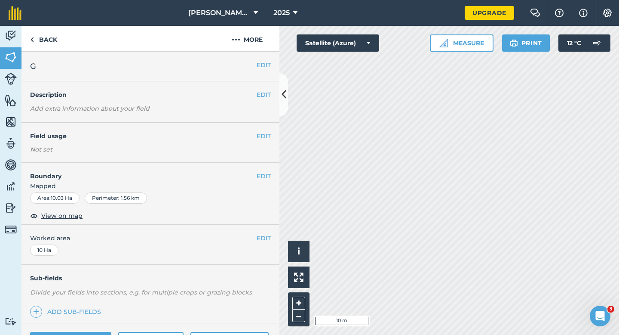
click at [264, 170] on div "EDIT Boundary Mapped Area : 10.03 Ha Perimeter : 1.56 km View on map" at bounding box center [151, 194] width 258 height 62
click at [267, 179] on button "EDIT" at bounding box center [264, 175] width 14 height 9
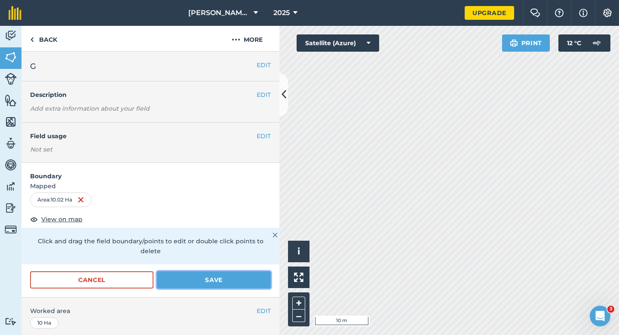
click at [214, 271] on button "Save" at bounding box center [214, 279] width 114 height 17
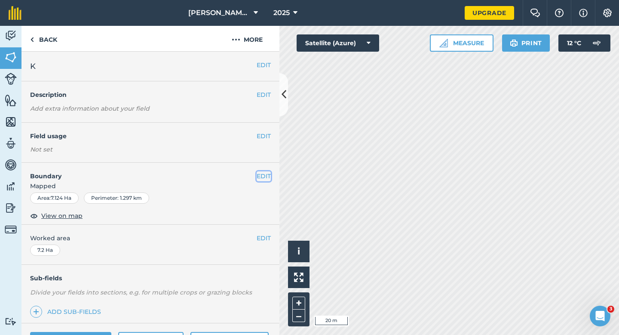
click at [261, 172] on button "EDIT" at bounding box center [264, 175] width 14 height 9
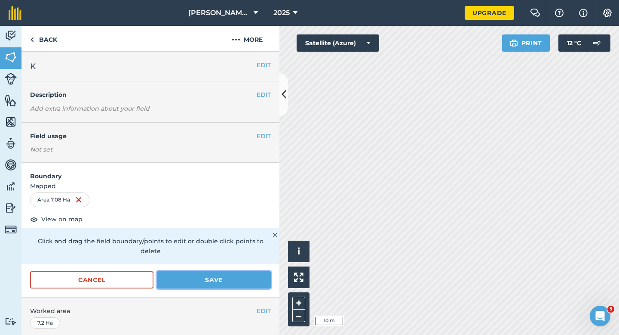
click at [232, 271] on button "Save" at bounding box center [214, 279] width 114 height 17
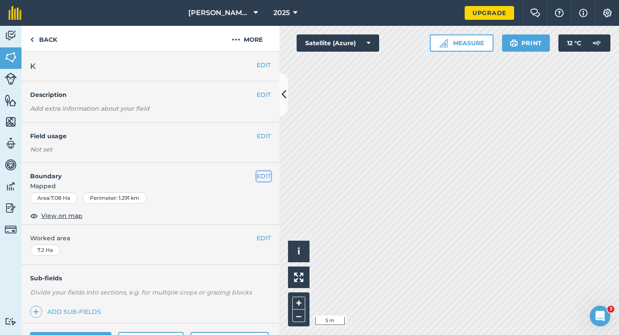
click at [261, 180] on button "EDIT" at bounding box center [264, 175] width 14 height 9
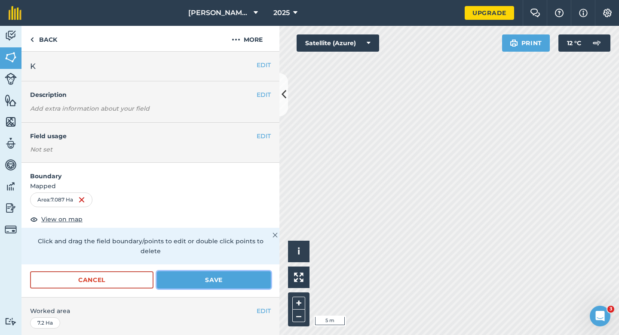
click at [238, 271] on button "Save" at bounding box center [214, 279] width 114 height 17
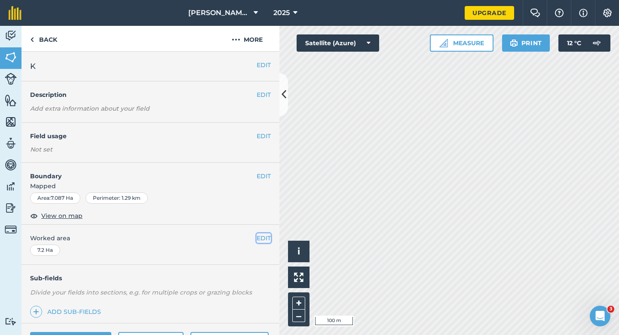
click at [265, 234] on button "EDIT" at bounding box center [264, 237] width 14 height 9
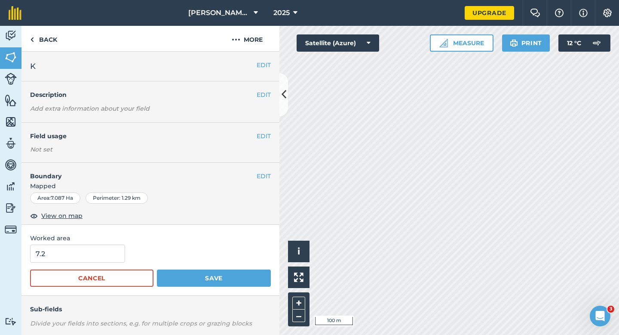
click at [64, 265] on form "7.2 Cancel Save" at bounding box center [150, 265] width 241 height 42
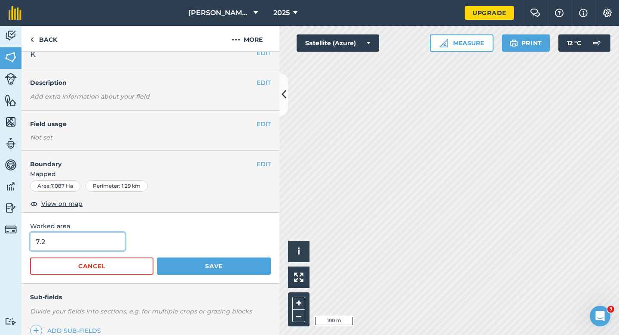
click at [64, 260] on form "7.2 Cancel Save" at bounding box center [150, 253] width 241 height 42
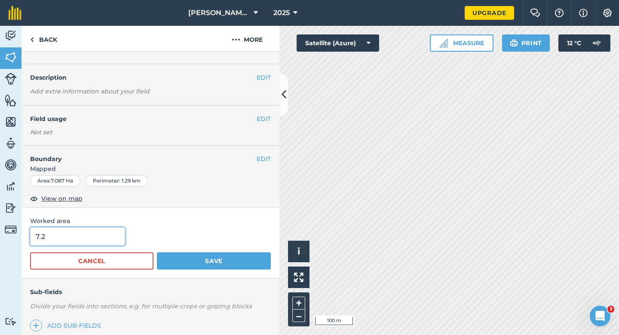
type input "7"
click at [157, 252] on button "Save" at bounding box center [214, 260] width 114 height 17
